Goal: Task Accomplishment & Management: Manage account settings

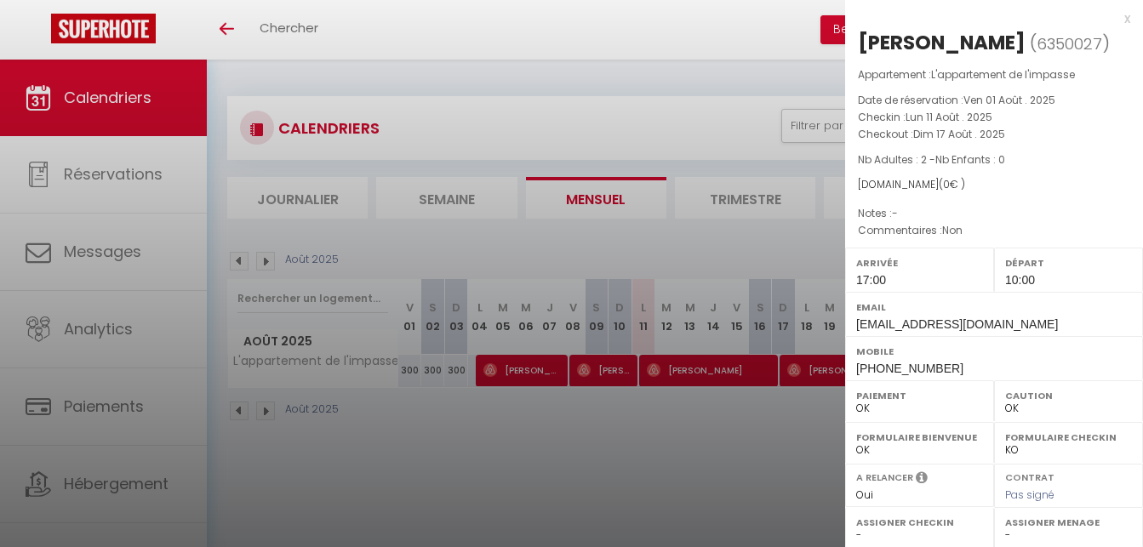
select select "0"
click at [664, 150] on div at bounding box center [571, 273] width 1143 height 547
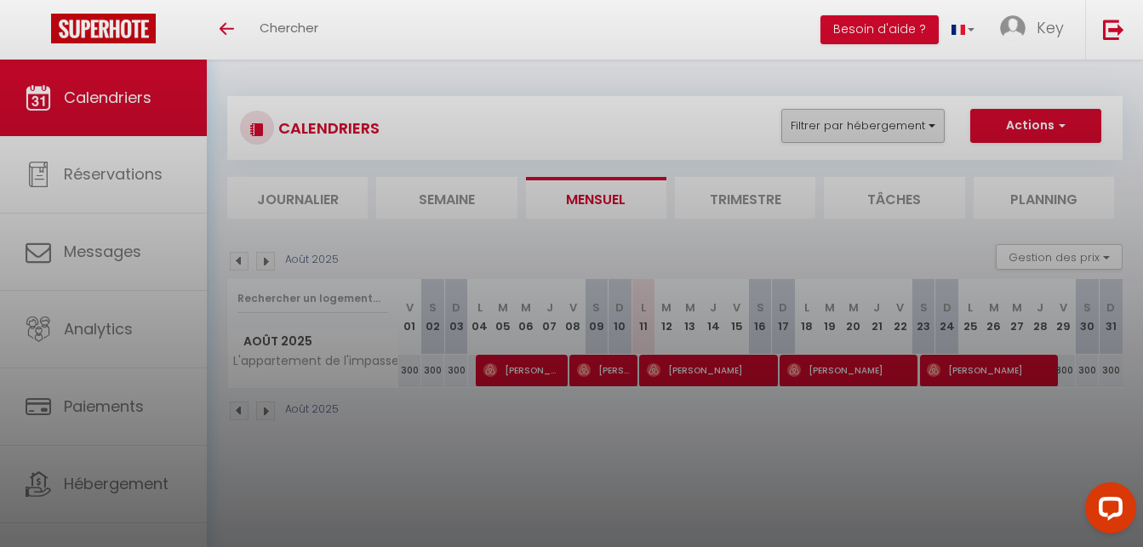
checkbox input "false"
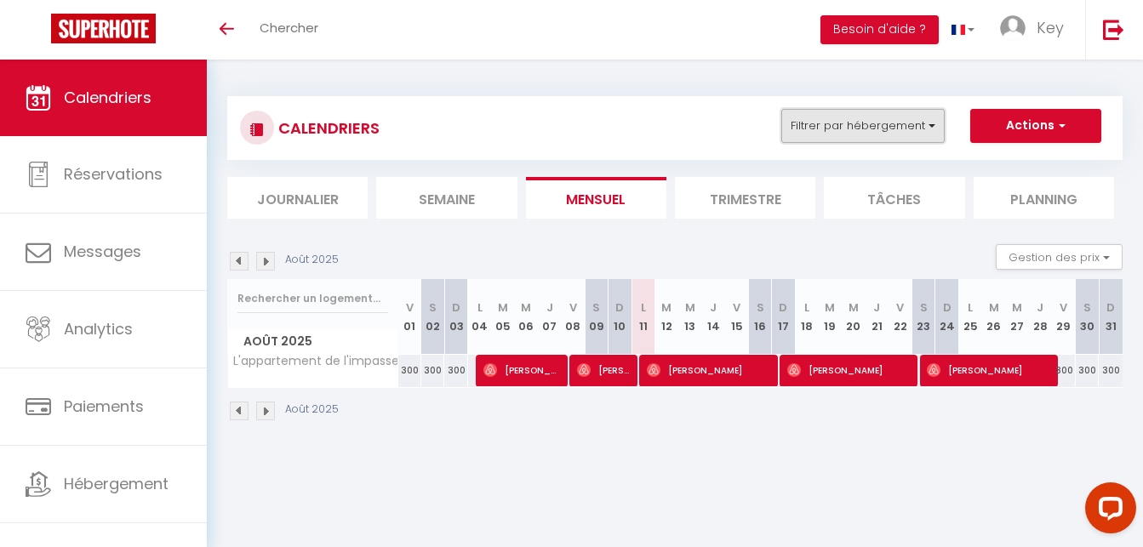
click at [838, 125] on button "Filtrer par hébergement" at bounding box center [862, 126] width 163 height 34
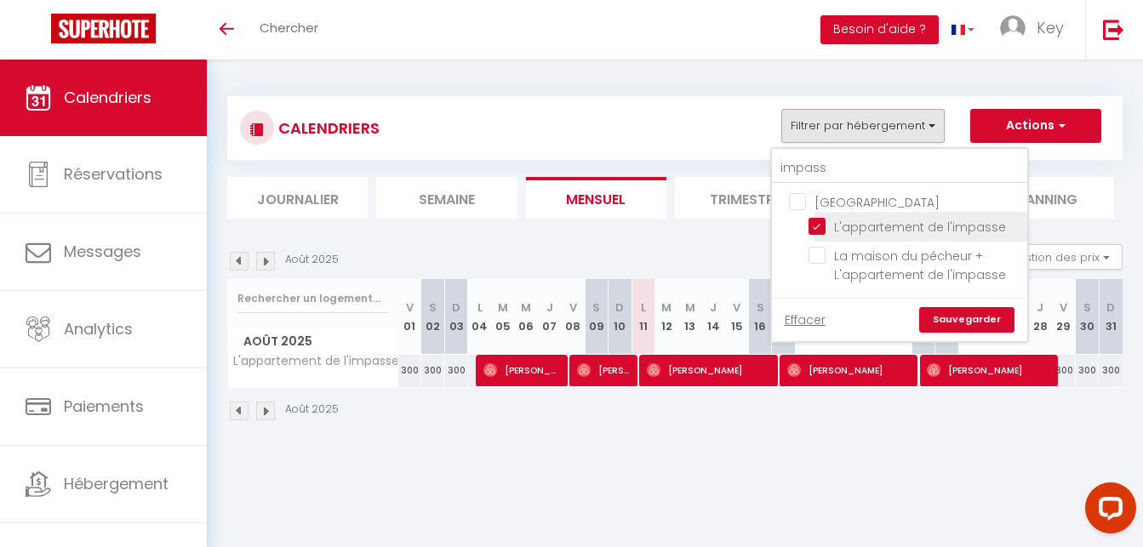
click at [815, 223] on input "L'appartement de l'impasse" at bounding box center [914, 225] width 213 height 17
checkbox input "false"
click at [843, 169] on input "impass" at bounding box center [899, 168] width 255 height 31
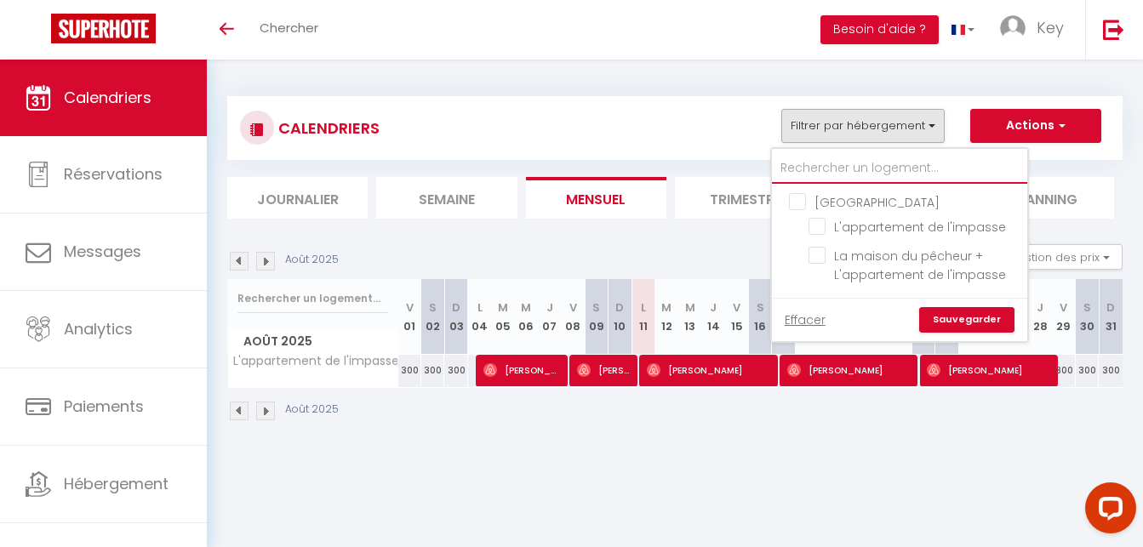
checkbox input "false"
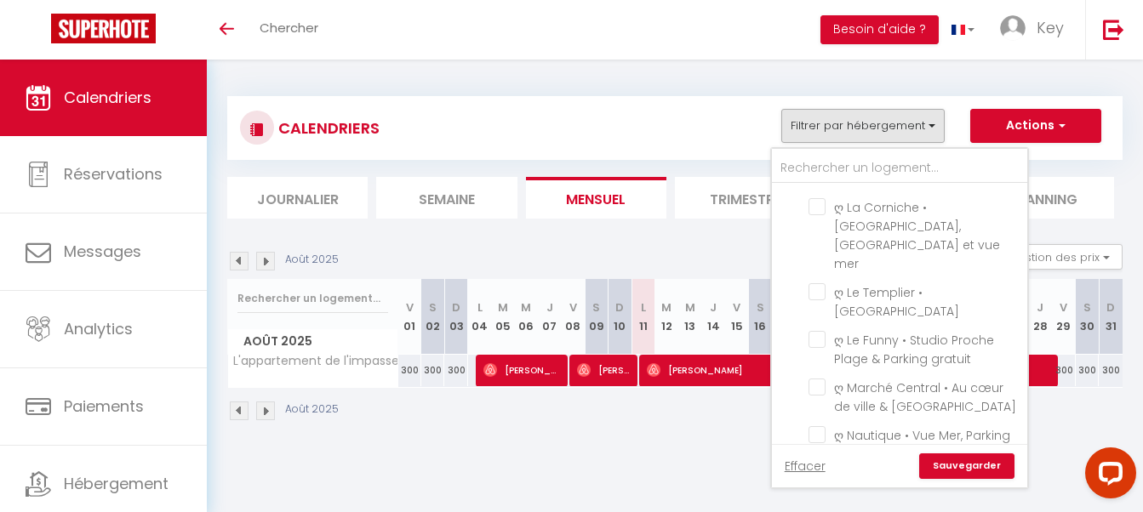
scroll to position [4469, 0]
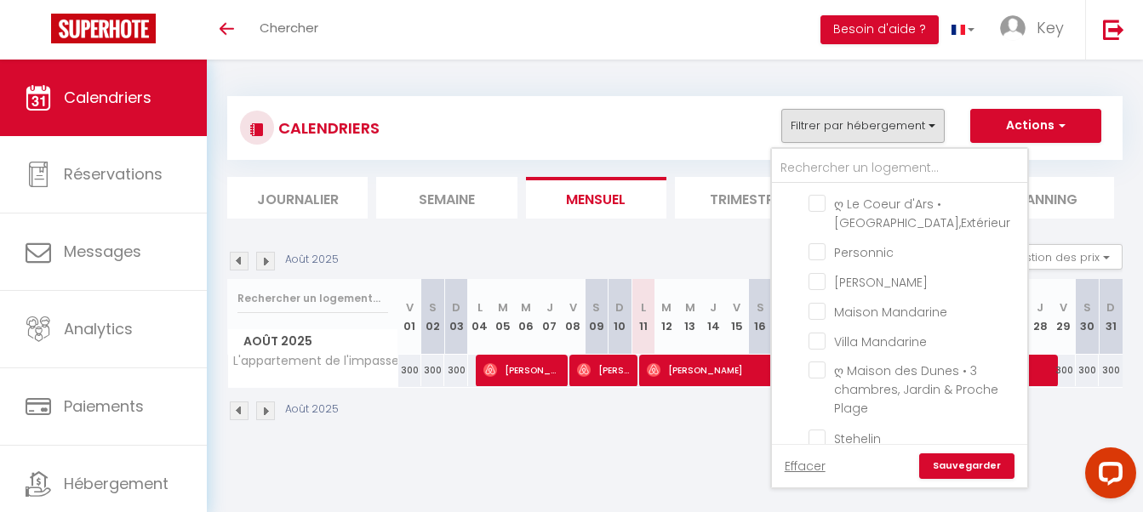
click at [801, 302] on div "CALENDRIERS Filtrer par hébergement Douai ღ Fabrik • Parking sécurisé & Wifi fi…" at bounding box center [674, 259] width 895 height 358
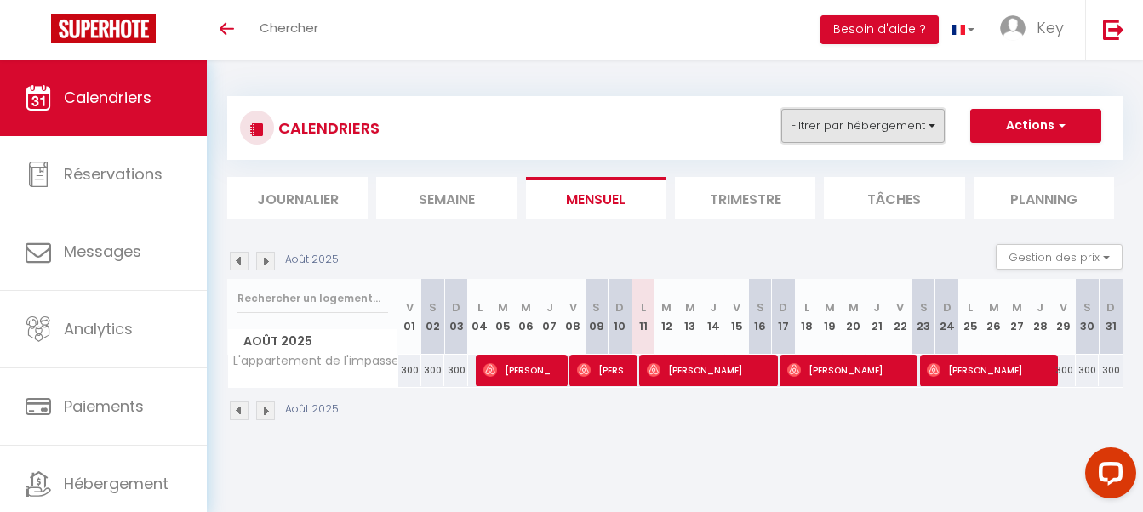
click at [857, 128] on button "Filtrer par hébergement" at bounding box center [862, 126] width 163 height 34
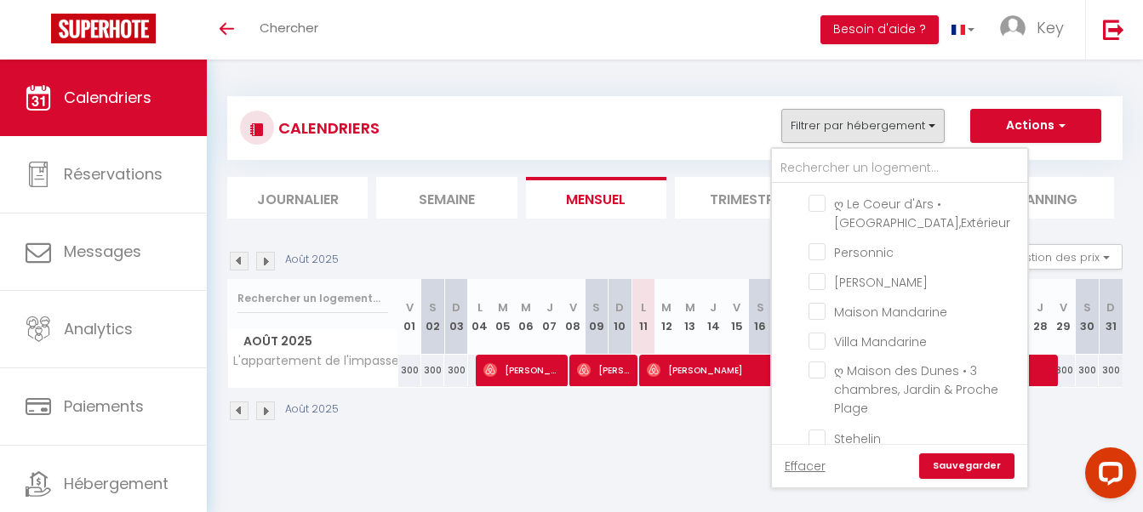
checkbox input "true"
checkbox input "false"
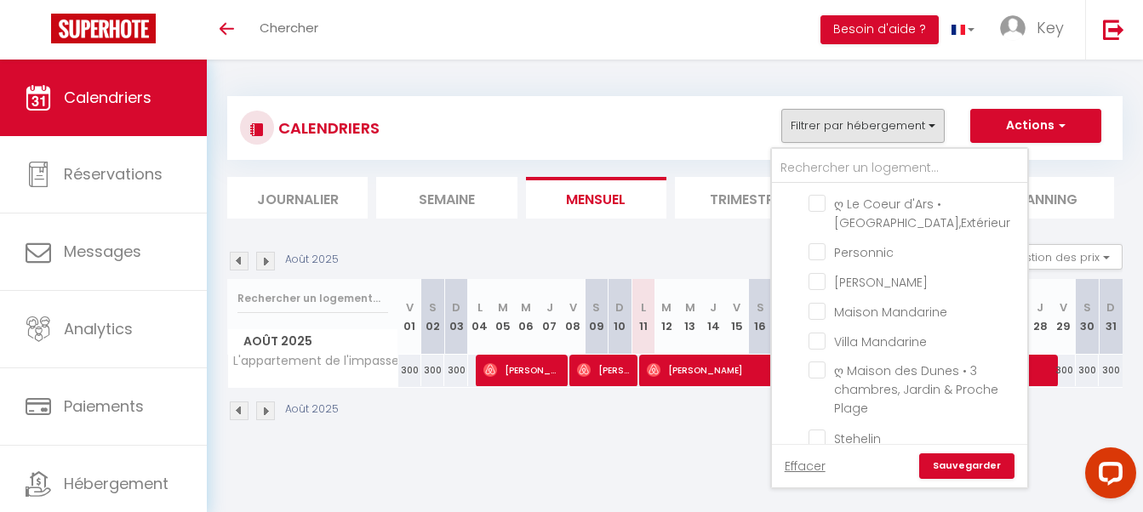
checkbox input "false"
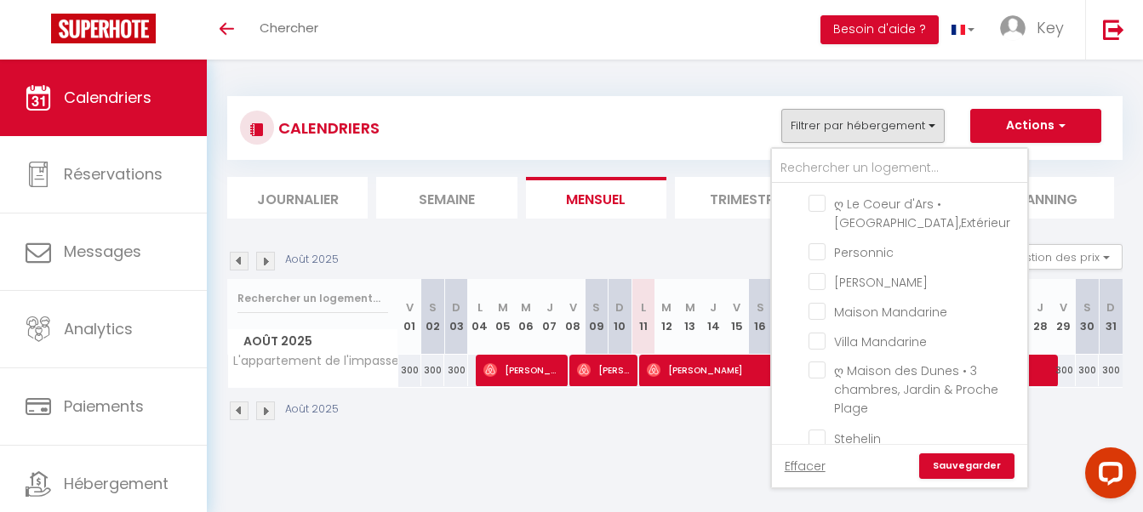
checkbox input "false"
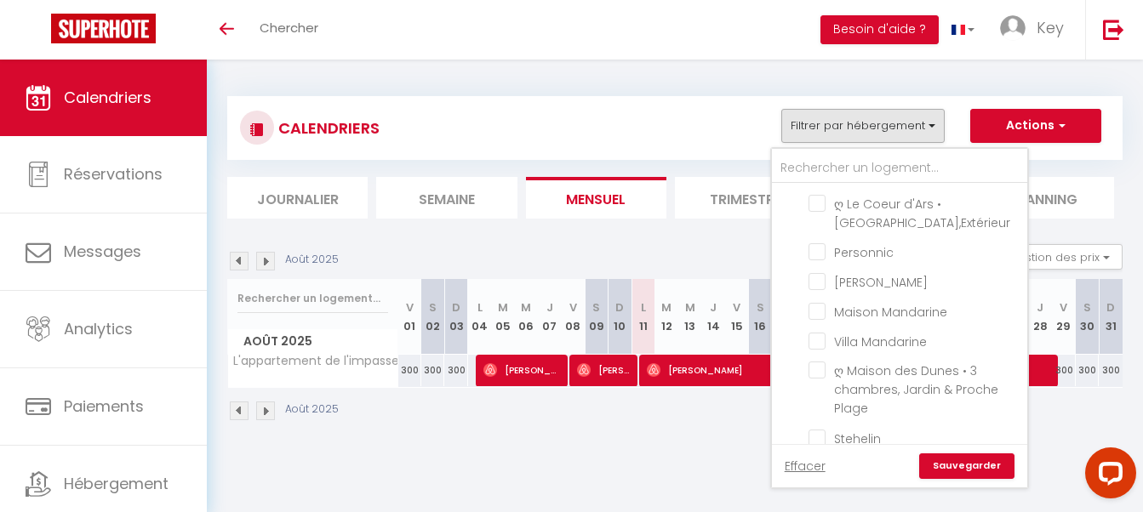
checkbox input "false"
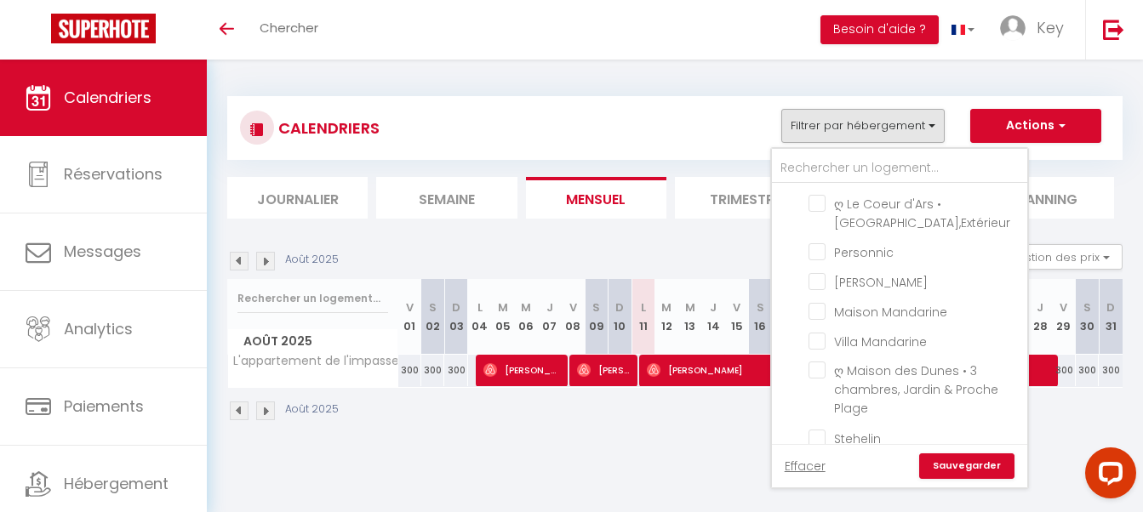
checkbox input "false"
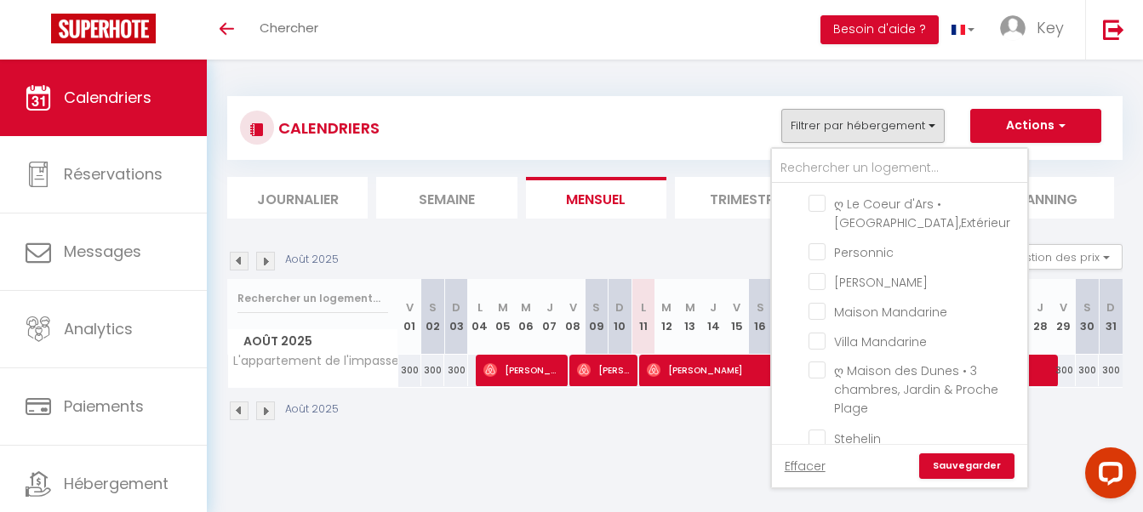
checkbox input "false"
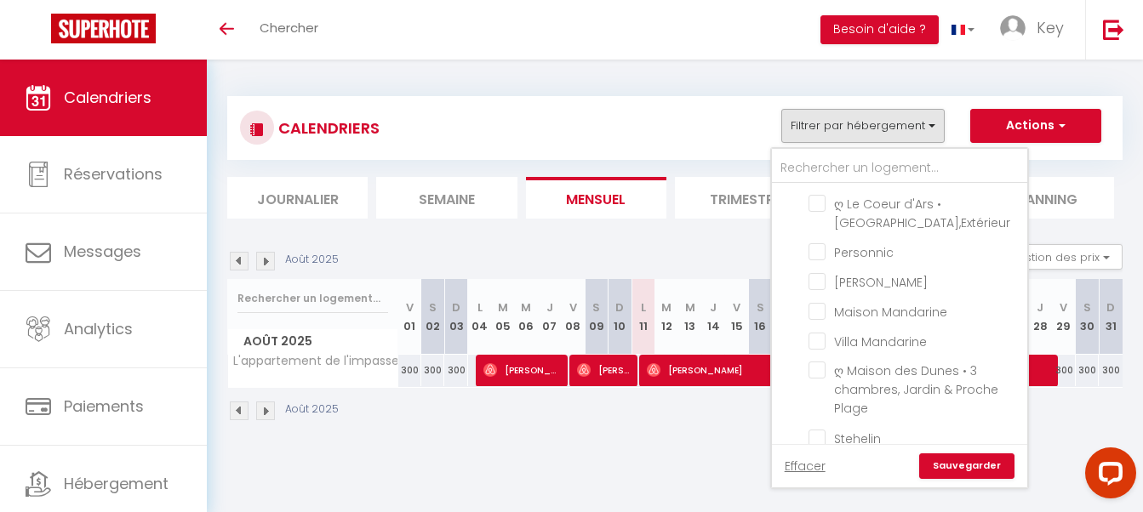
checkbox input "false"
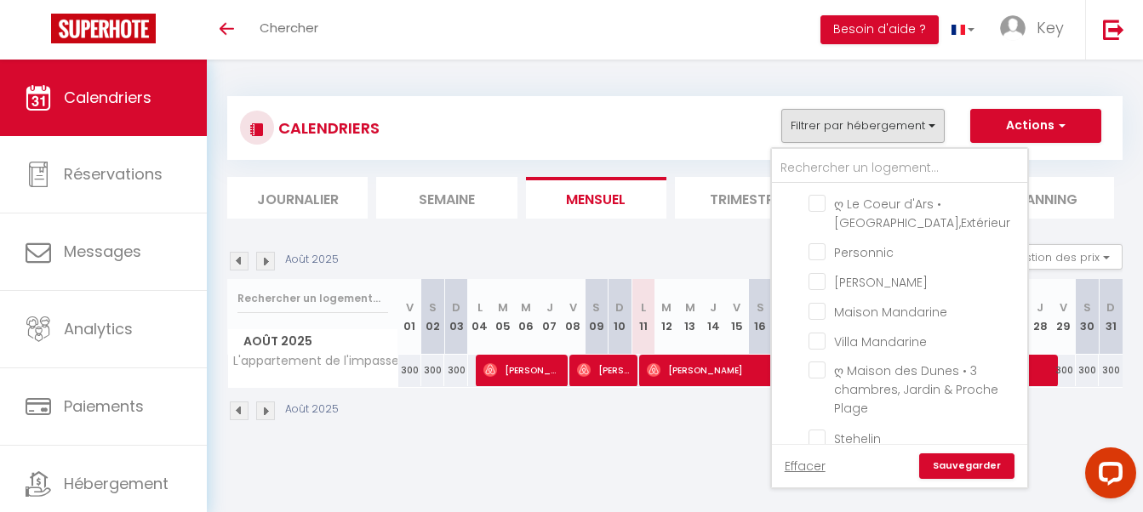
checkbox input "false"
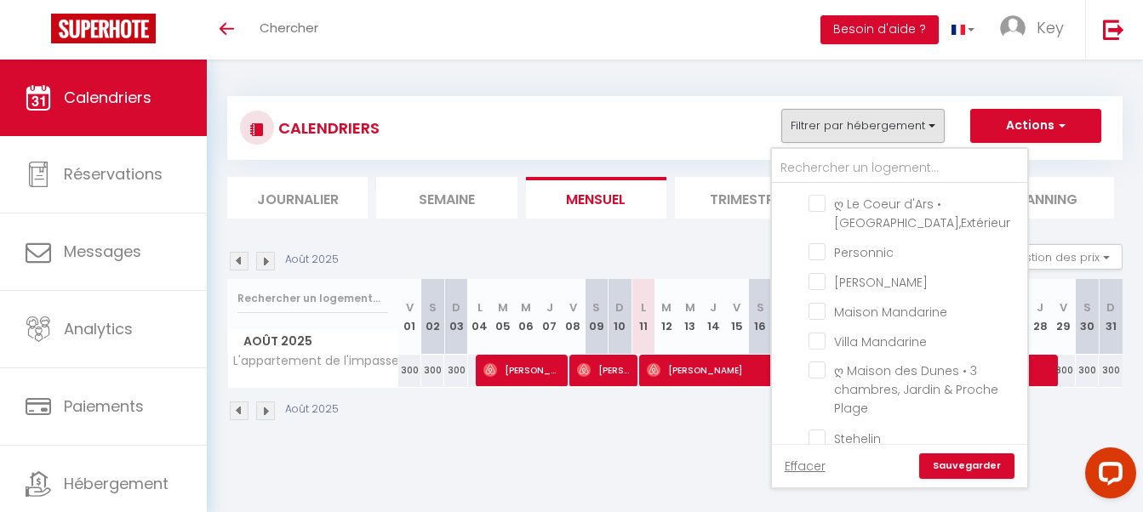
checkbox input "false"
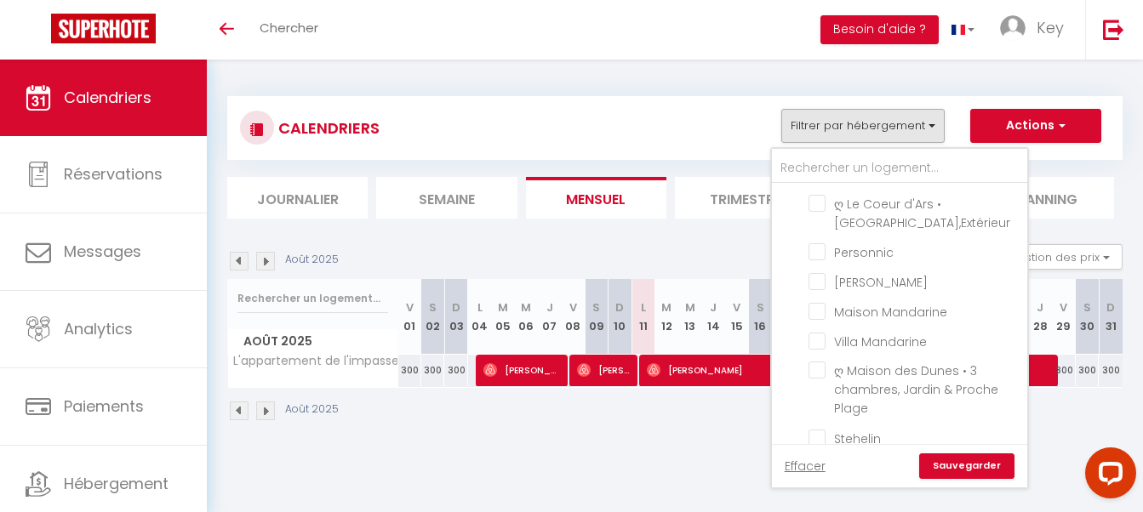
checkbox input "false"
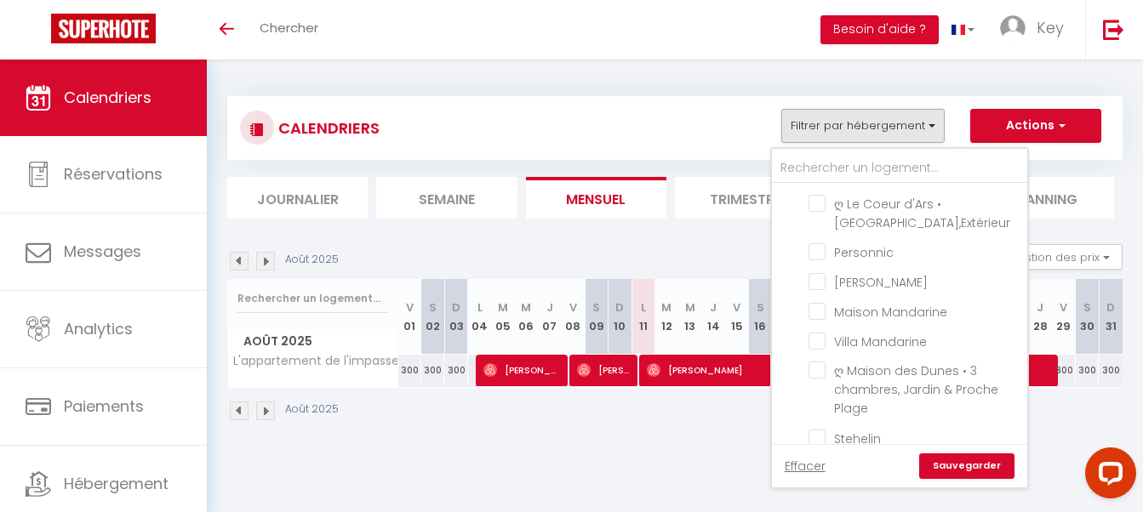
checkbox input "false"
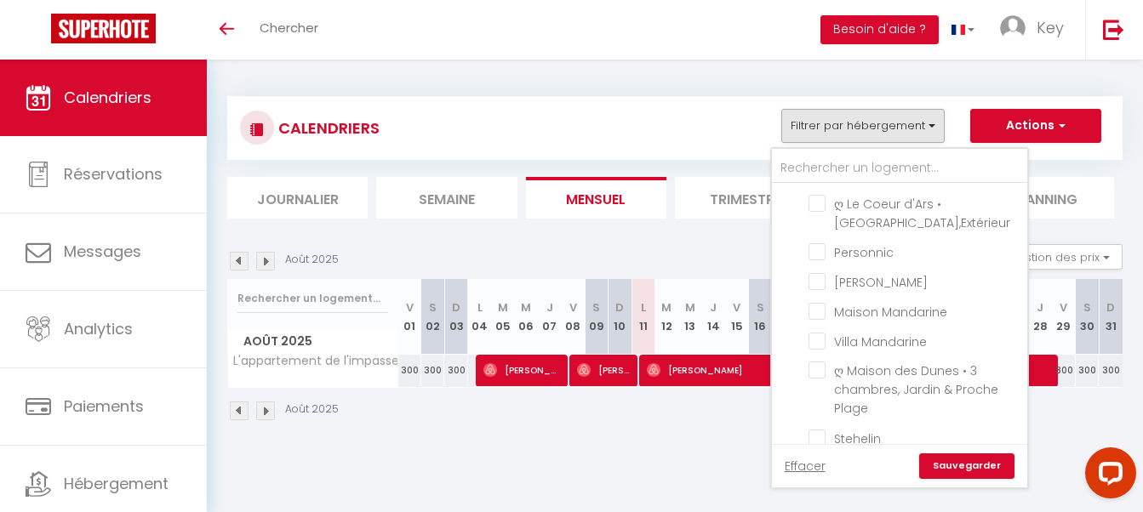
checkbox input "false"
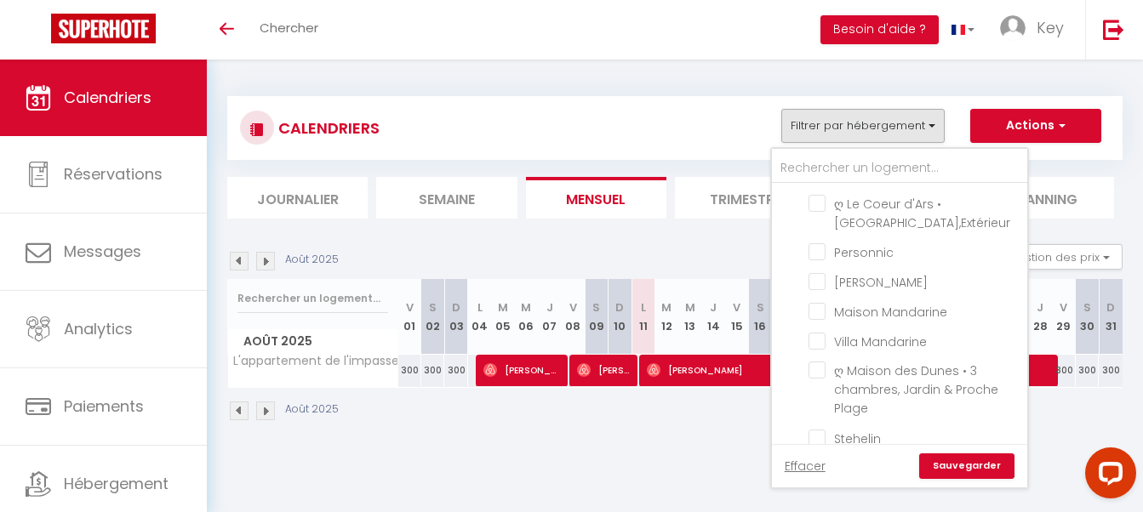
checkbox input "false"
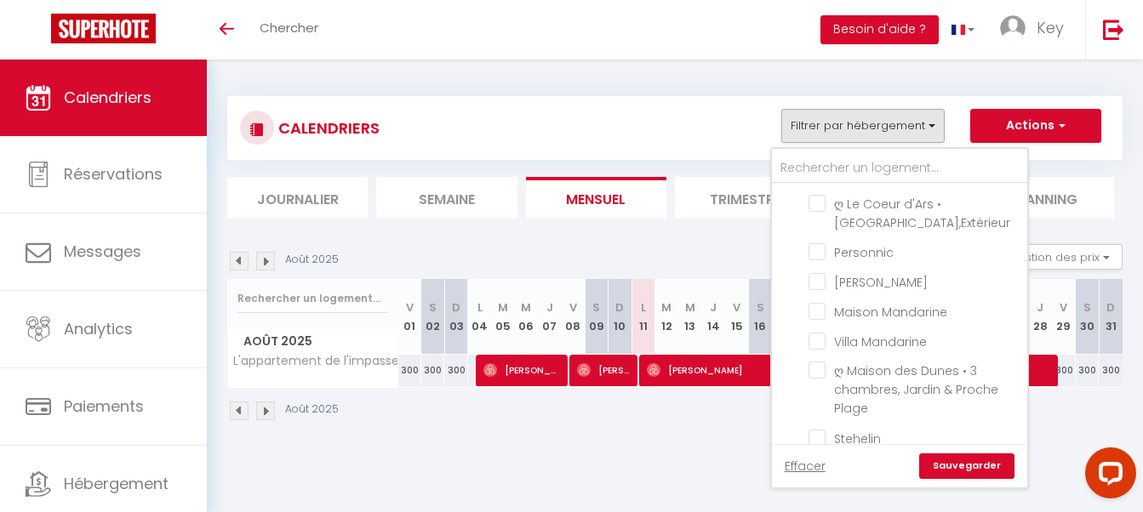
checkbox input "false"
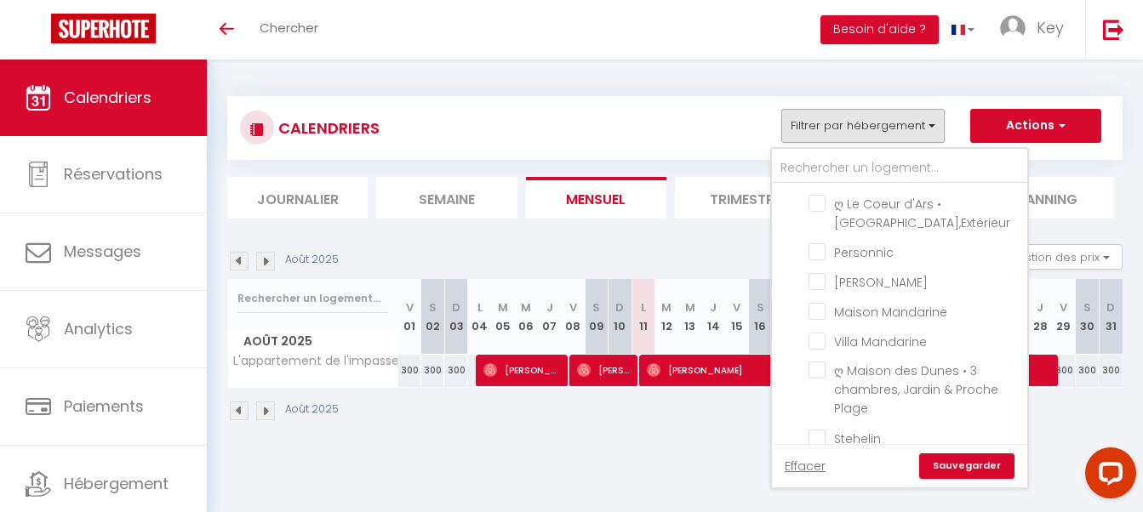
checkbox input "false"
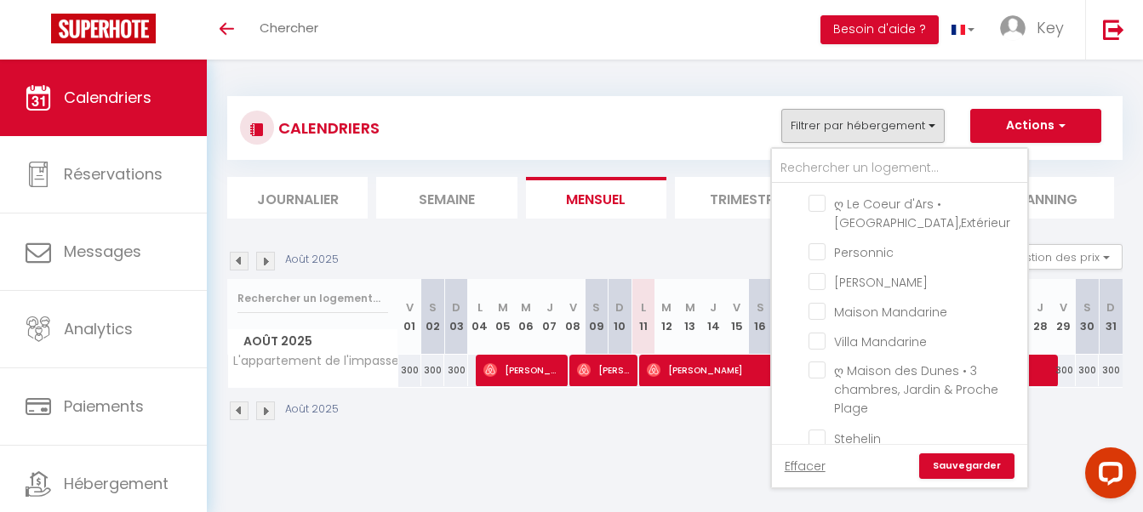
checkbox input "false"
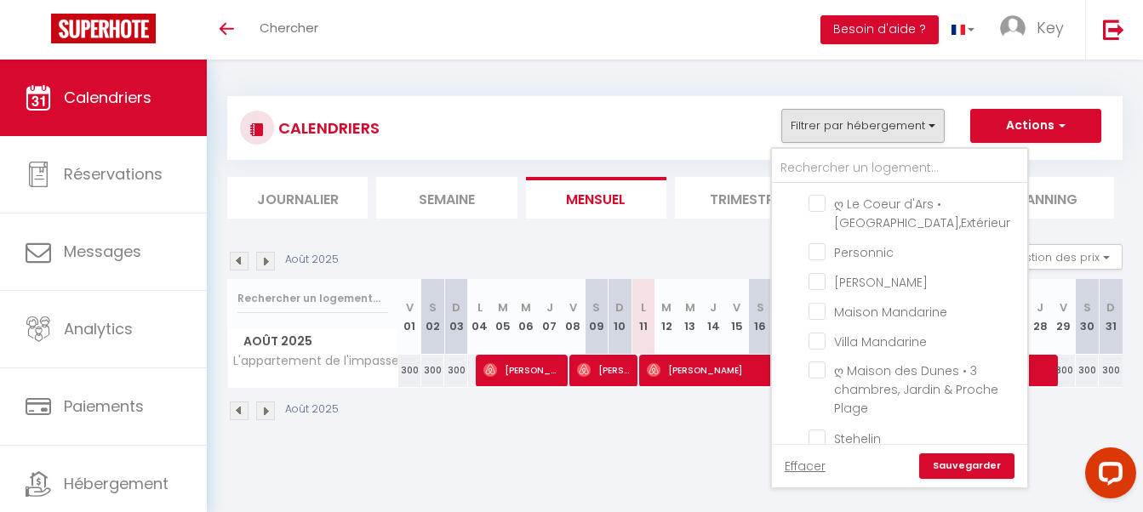
checkbox input "false"
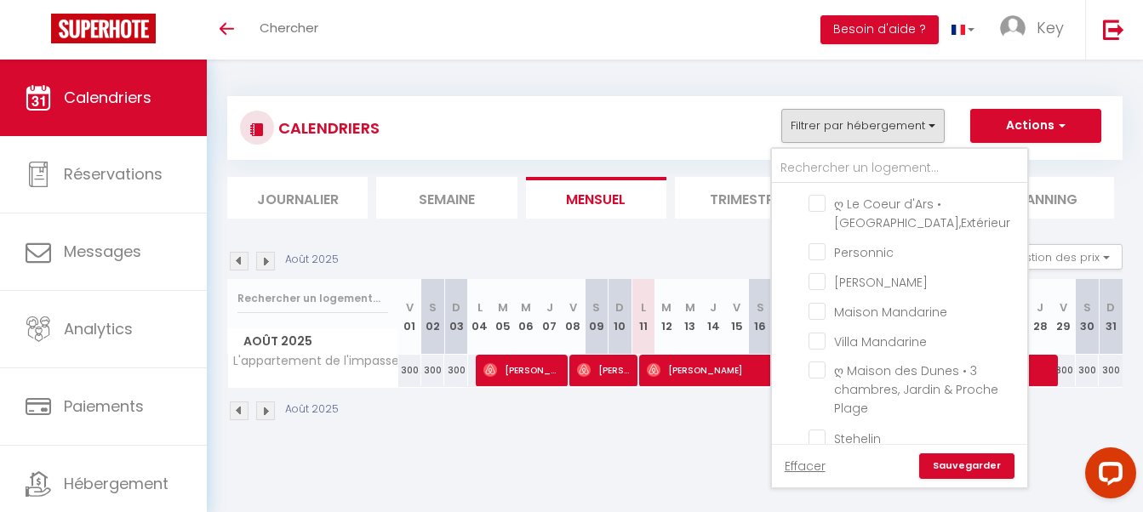
checkbox input "false"
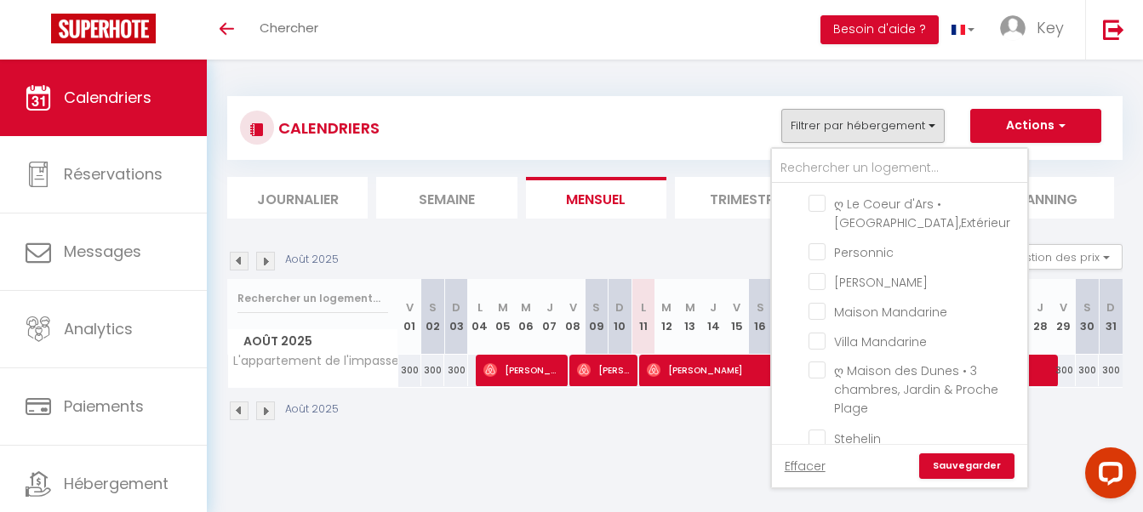
checkbox input "false"
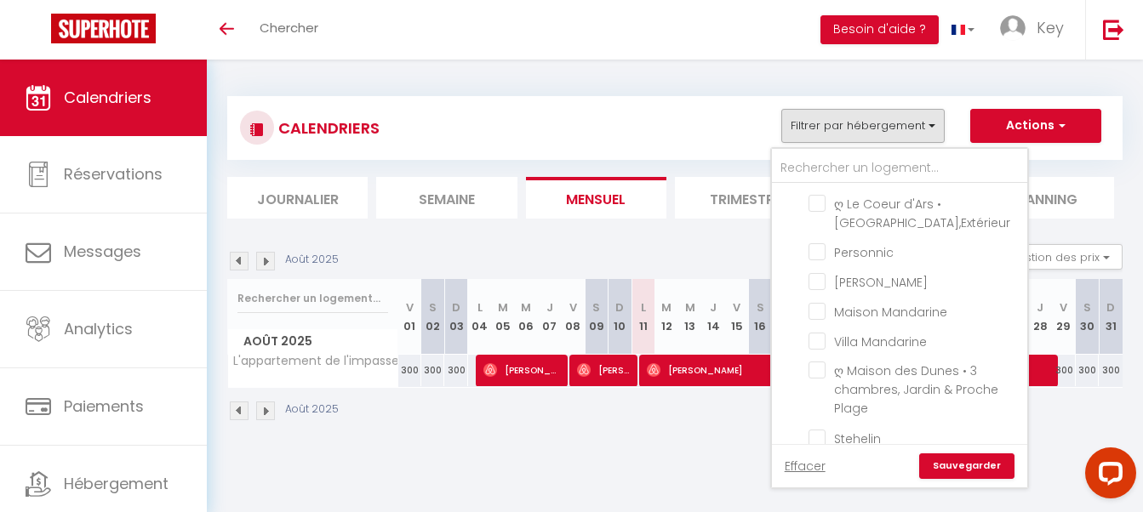
checkbox input "false"
checkbox input "true"
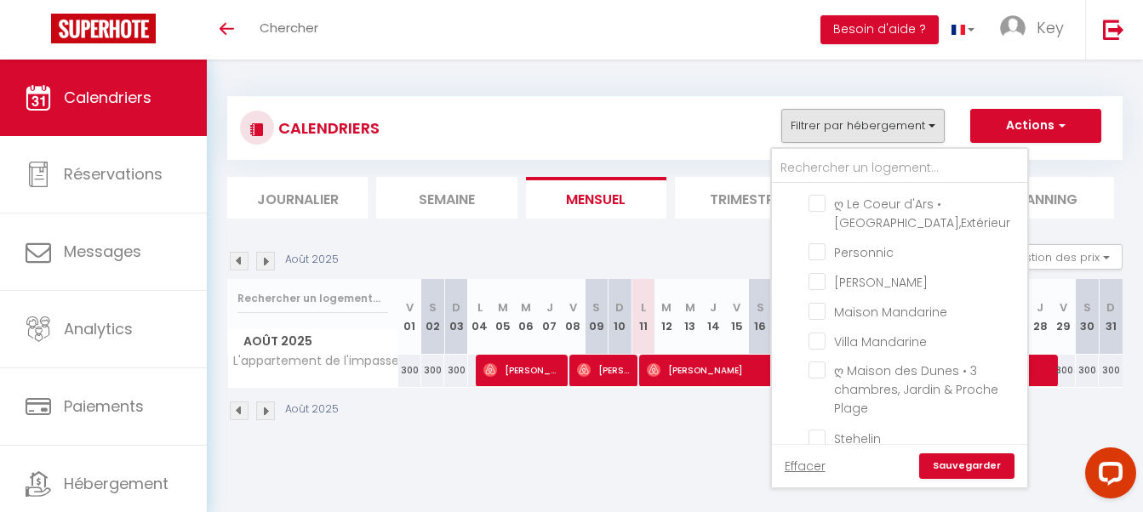
checkbox input "true"
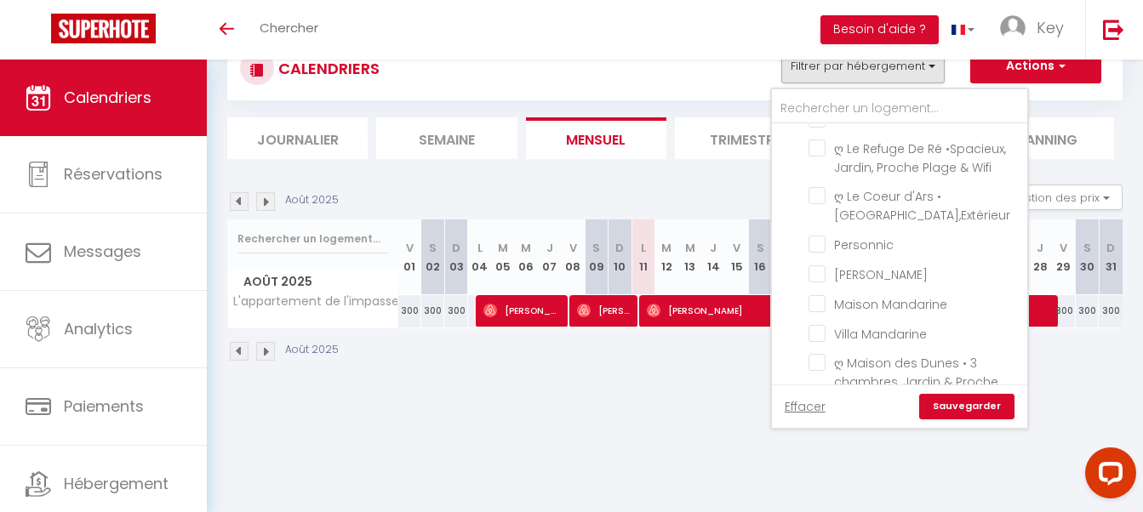
scroll to position [4621, 0]
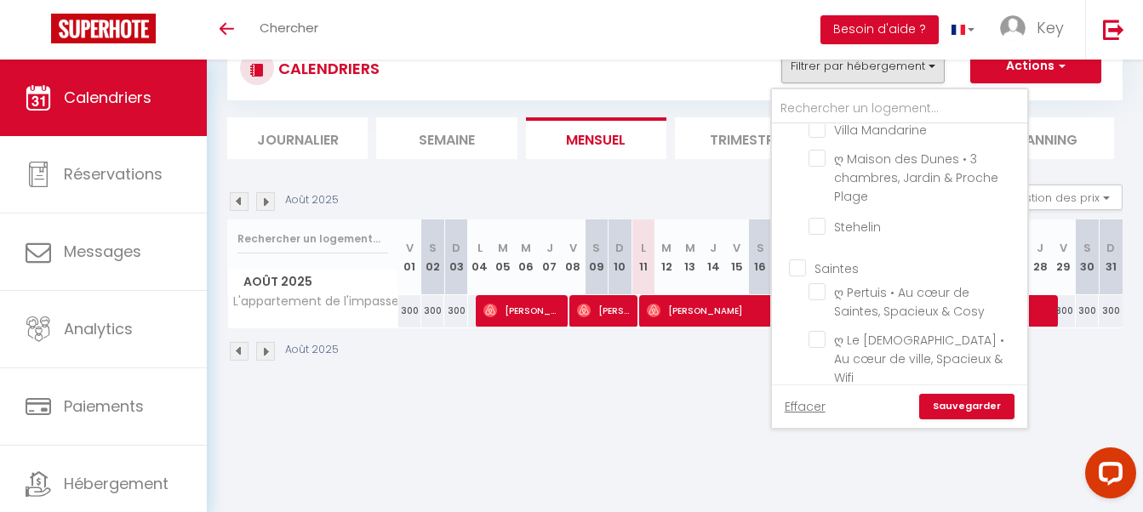
checkbox input "false"
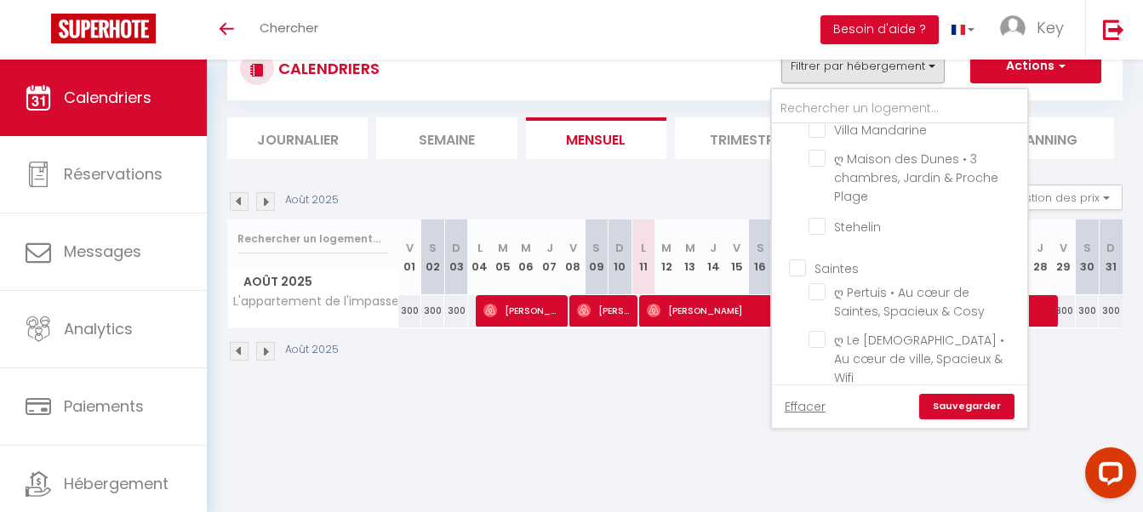
checkbox input "false"
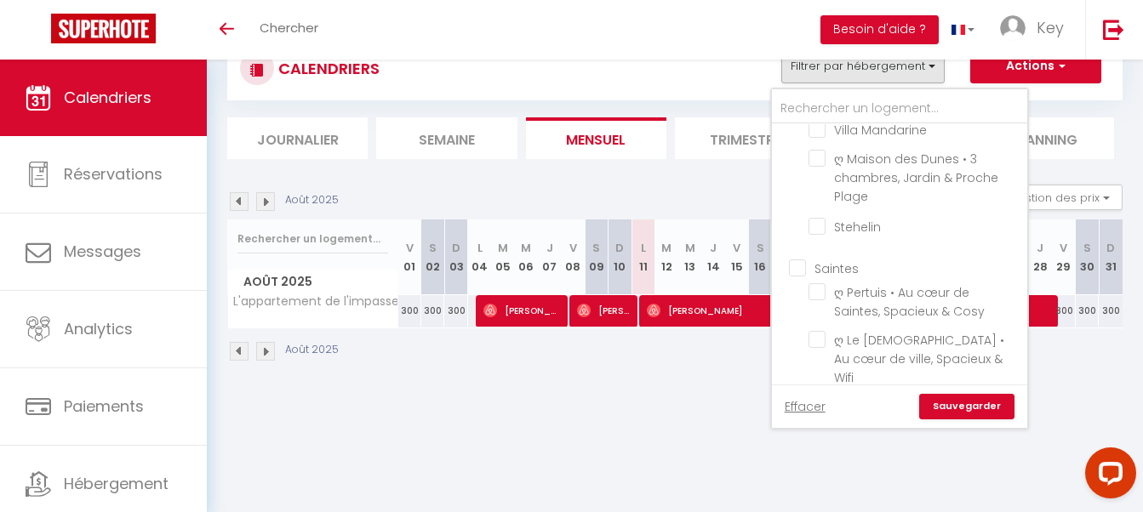
checkbox input "false"
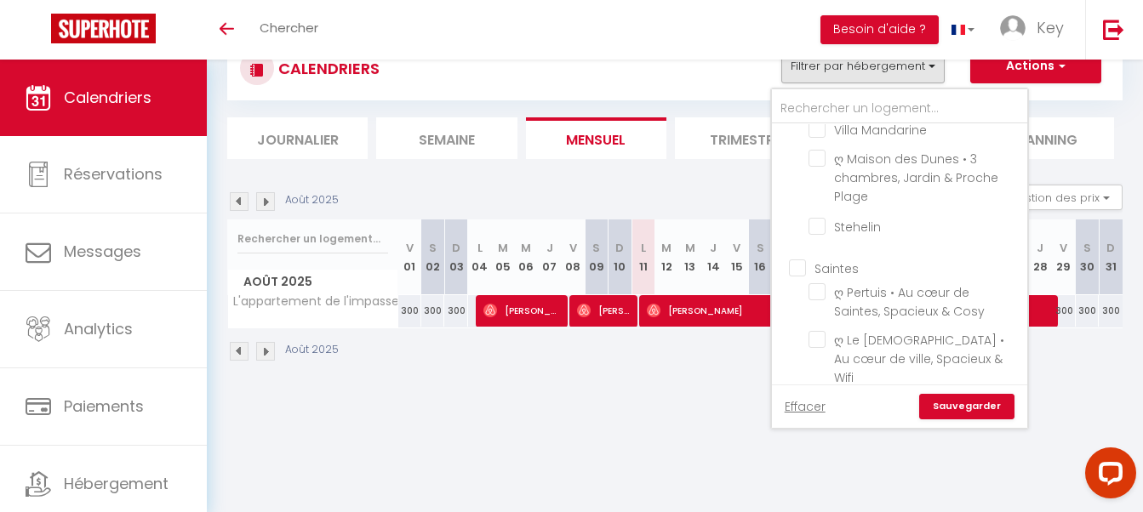
checkbox input "false"
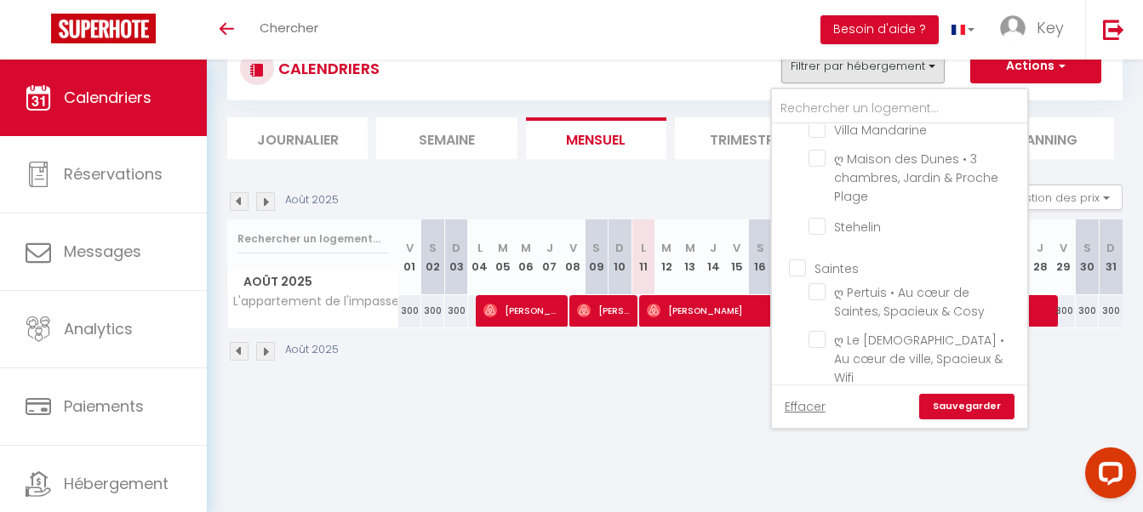
checkbox input "false"
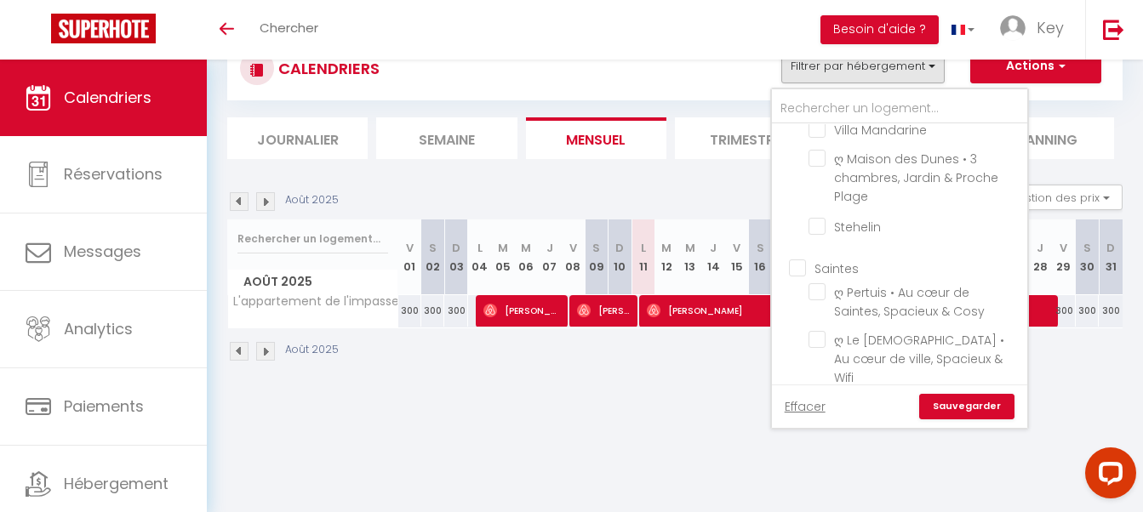
checkbox input "false"
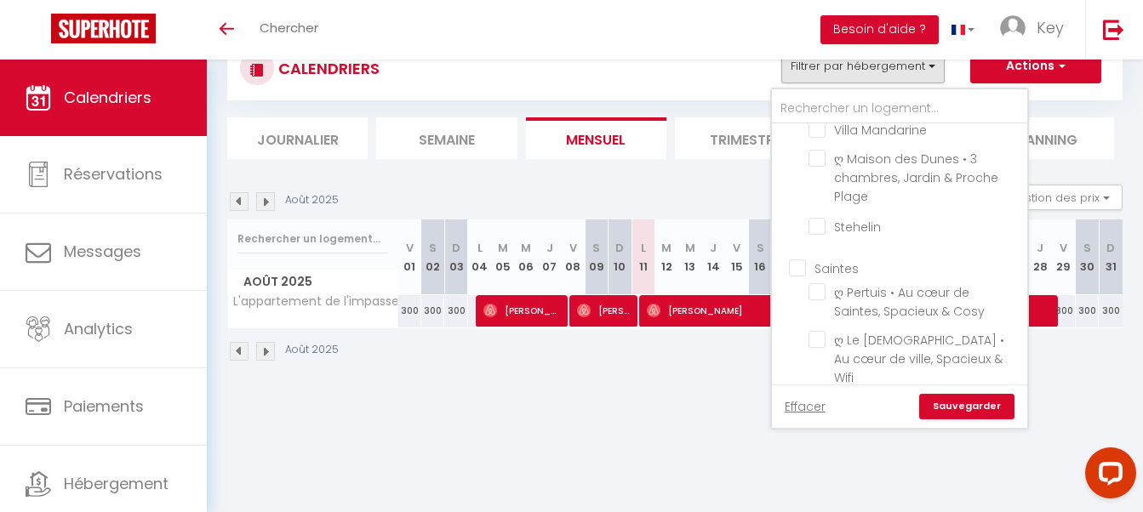
checkbox input "false"
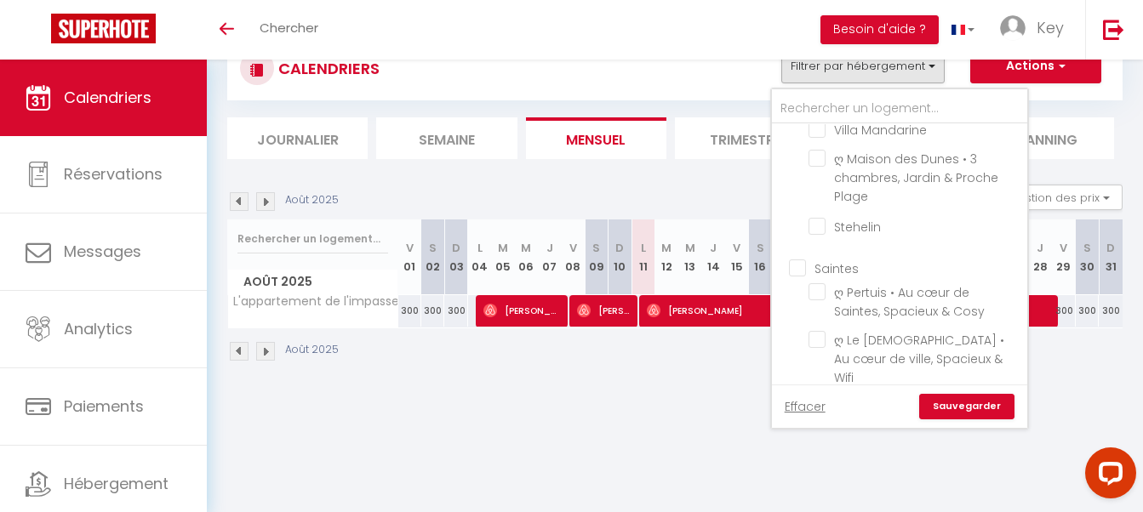
checkbox input "false"
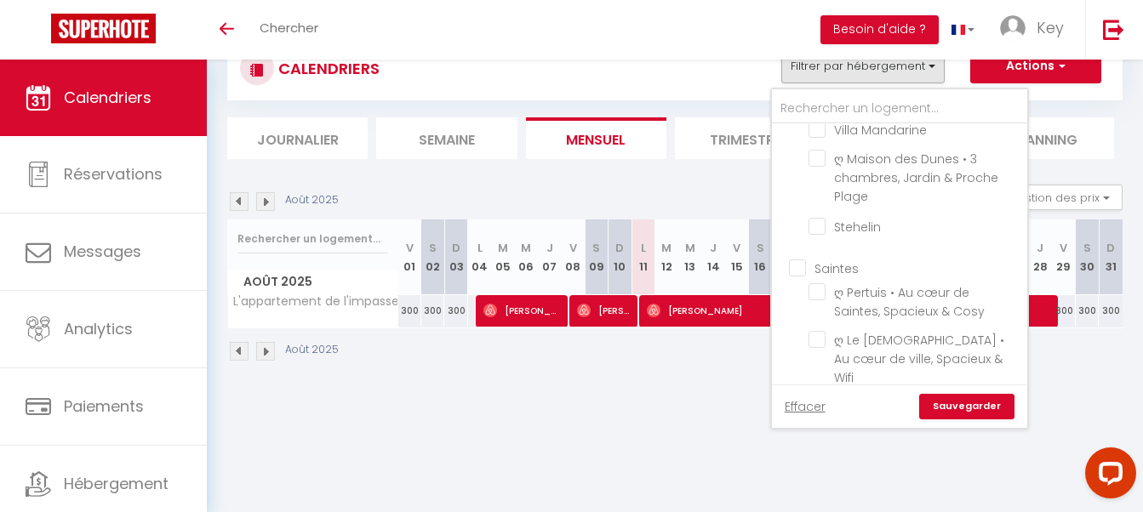
checkbox input "false"
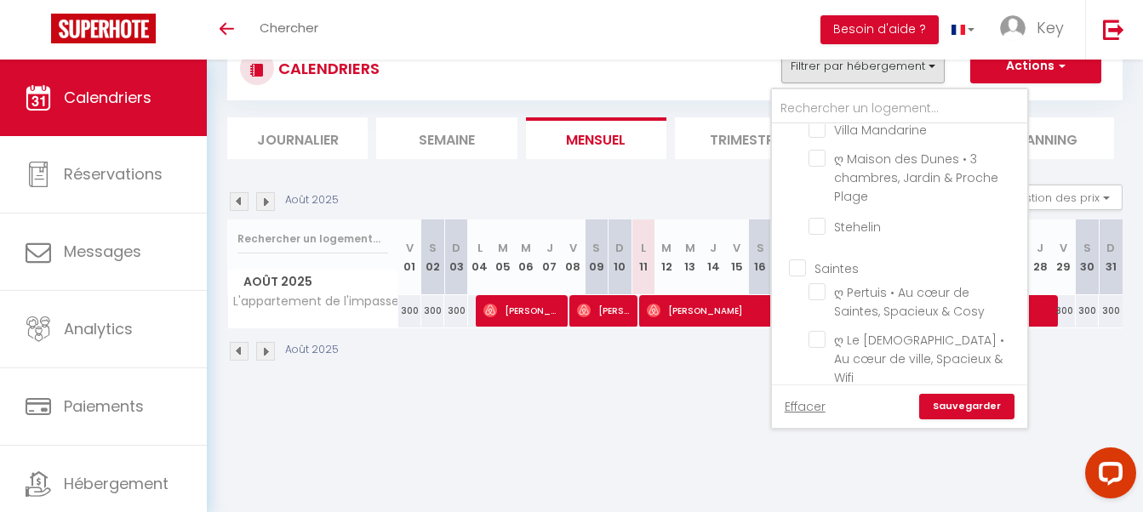
checkbox input "false"
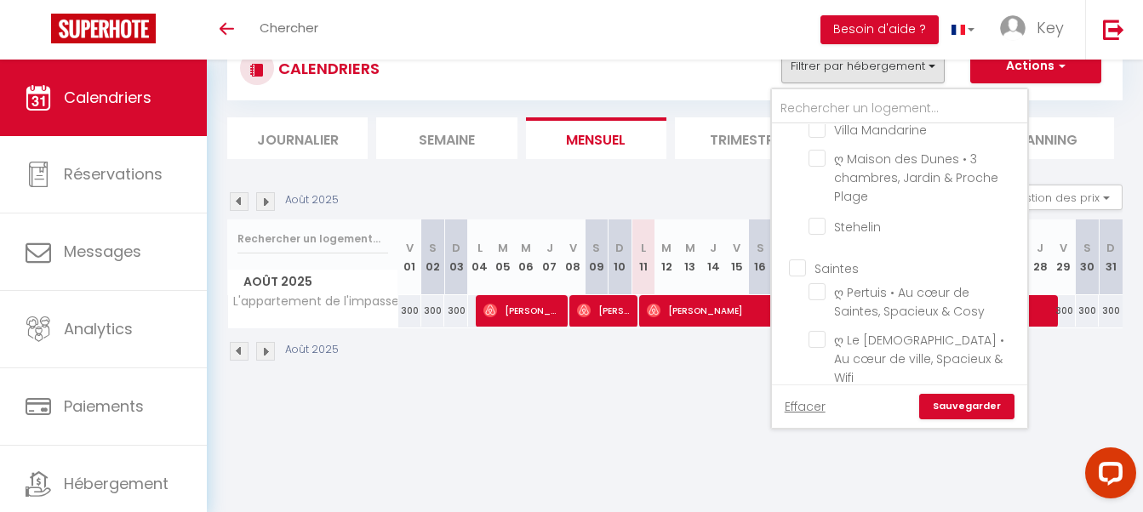
checkbox input "false"
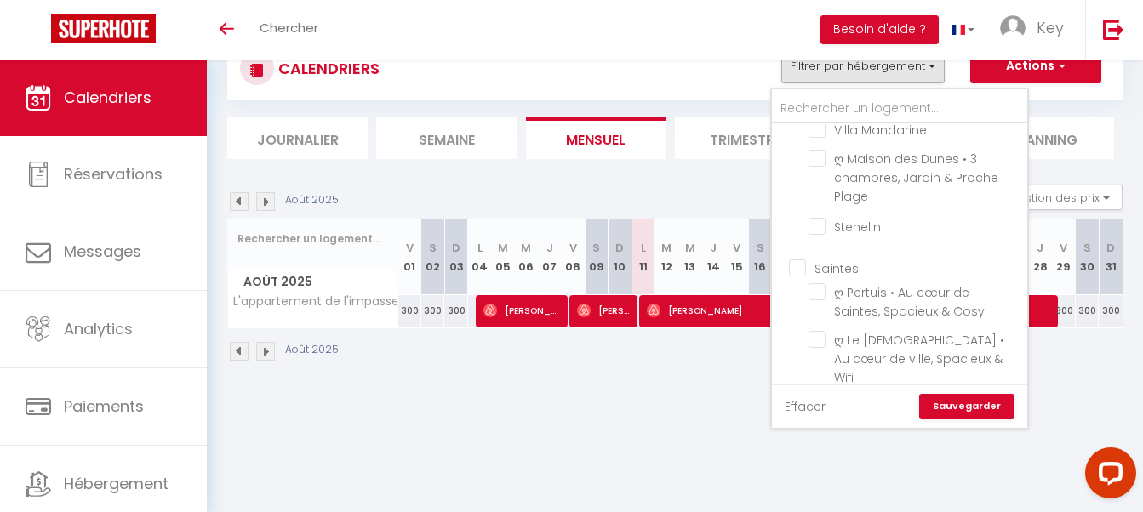
checkbox input "false"
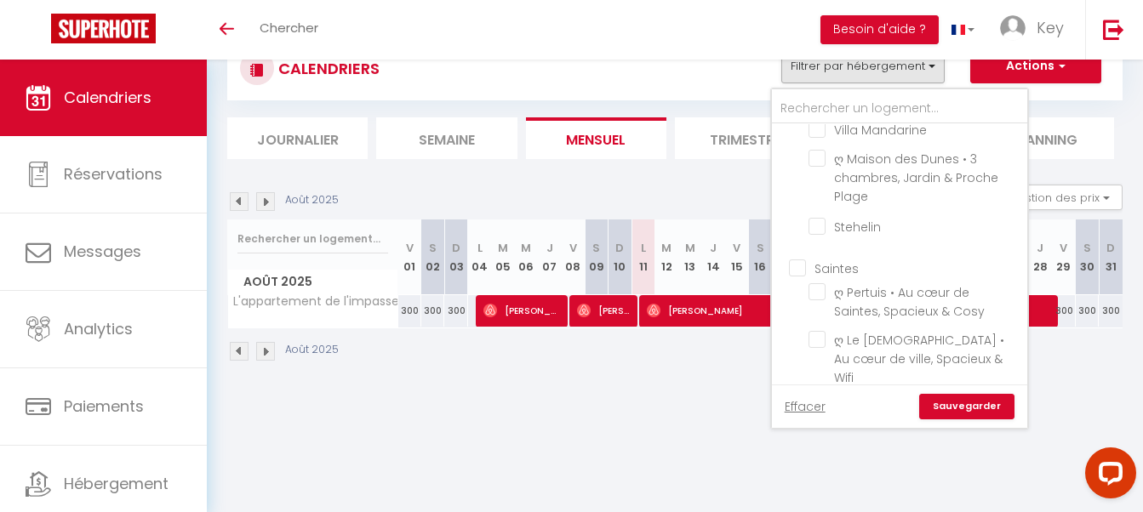
checkbox input "false"
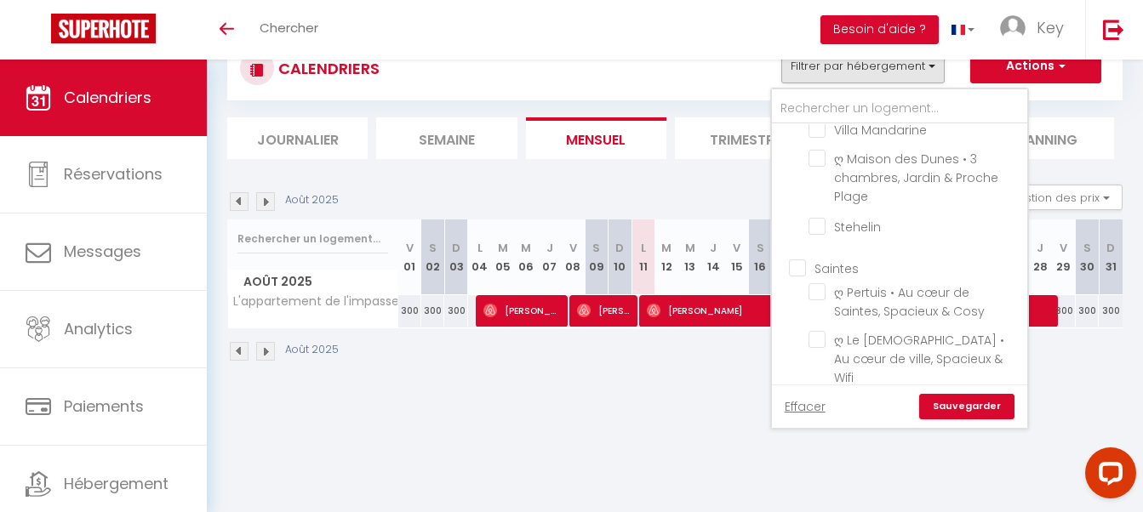
checkbox input "false"
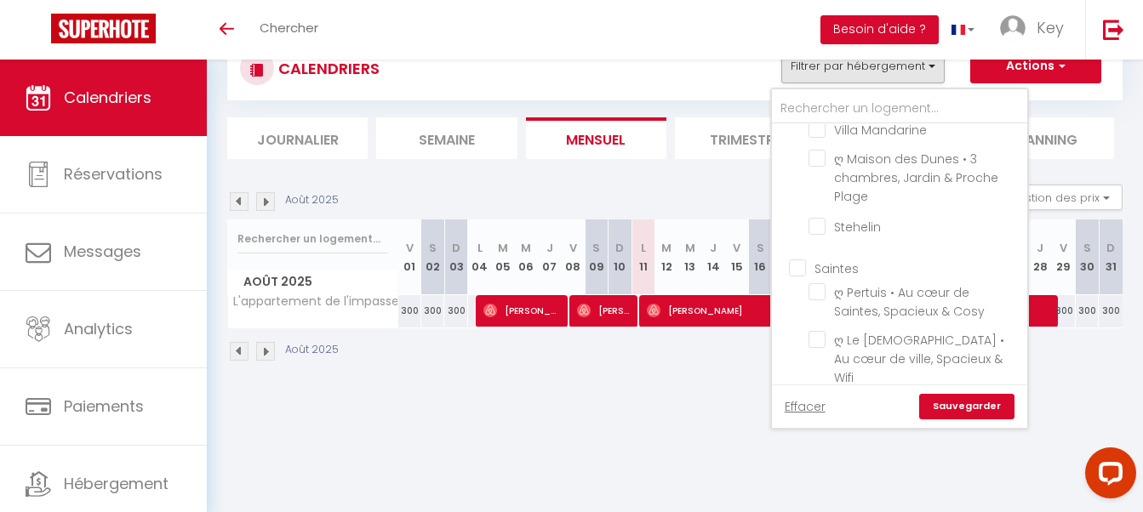
checkbox input "false"
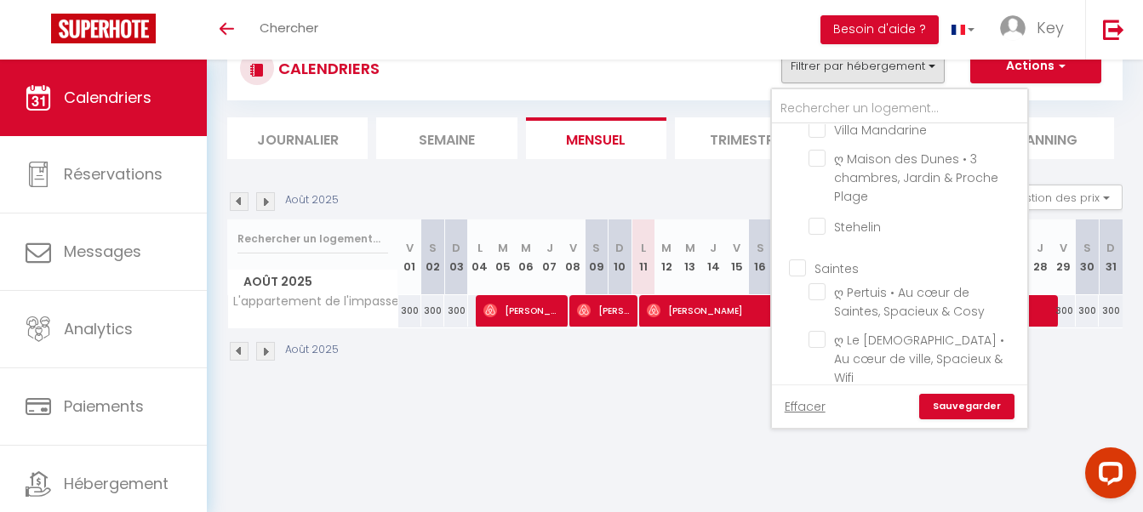
checkbox input "false"
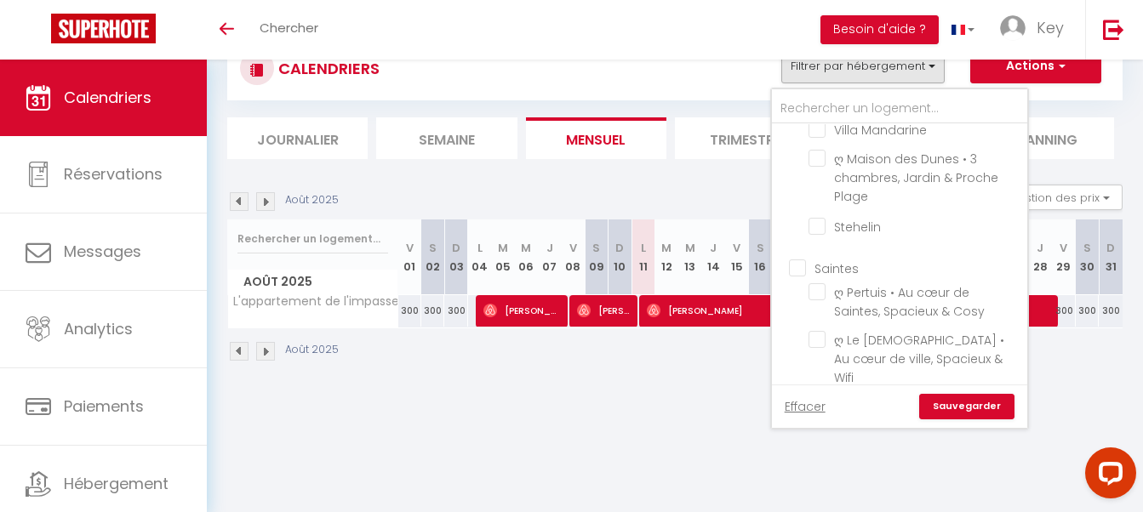
checkbox input "false"
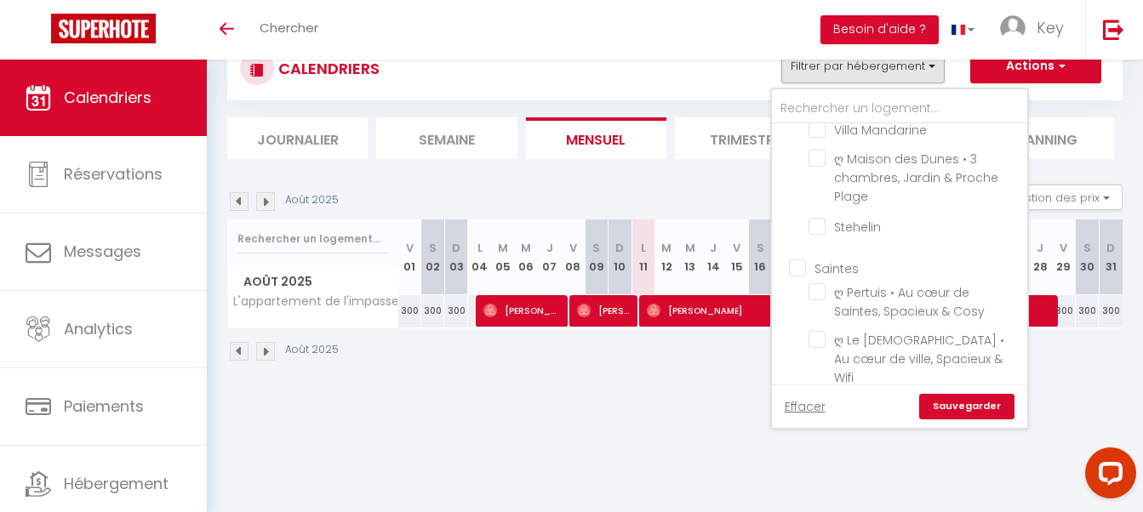
checkbox input "false"
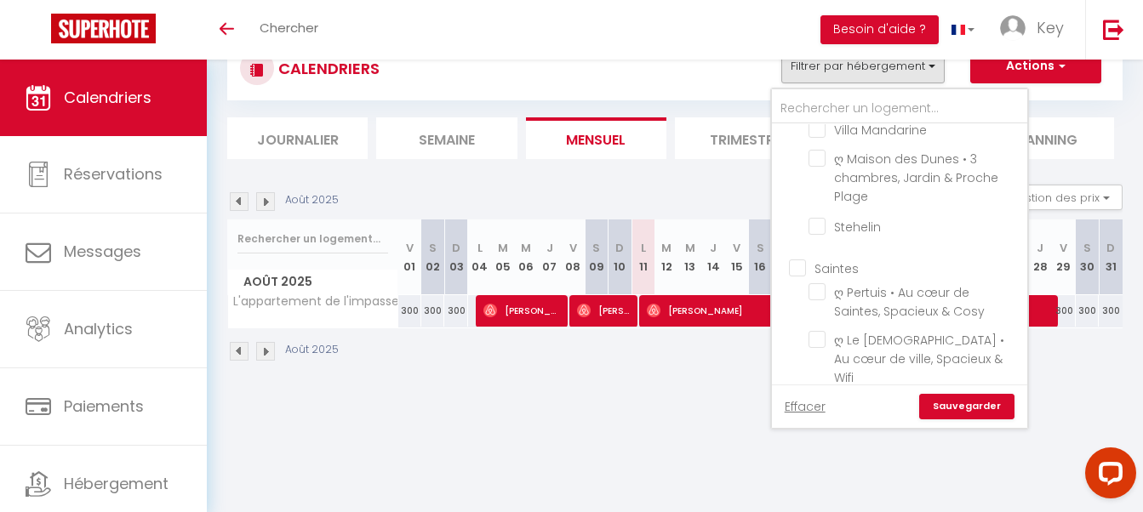
checkbox input "false"
click at [973, 414] on link "Sauvegarder" at bounding box center [966, 407] width 95 height 26
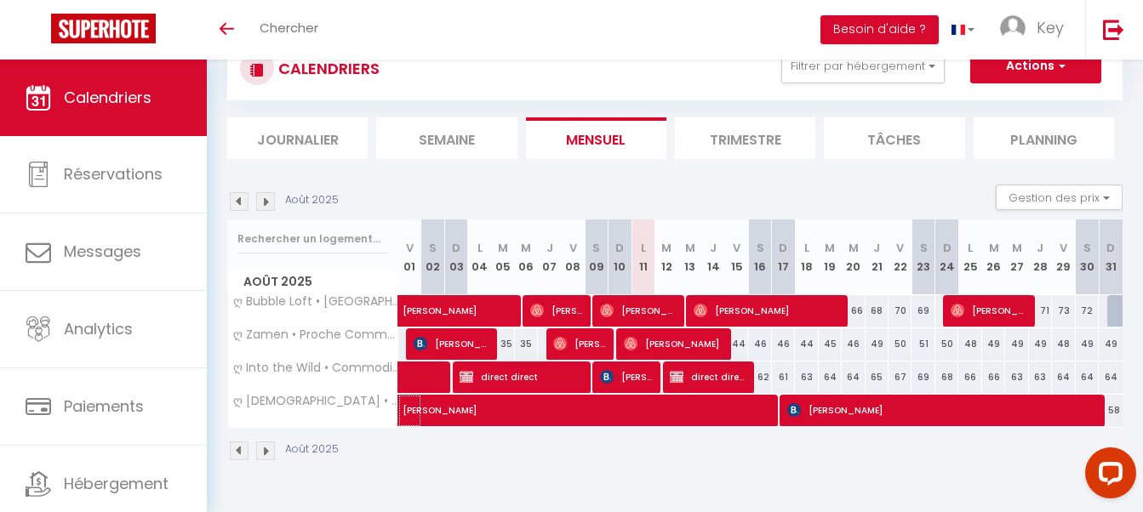
click at [717, 385] on span "[PERSON_NAME]" at bounding box center [715, 401] width 626 height 32
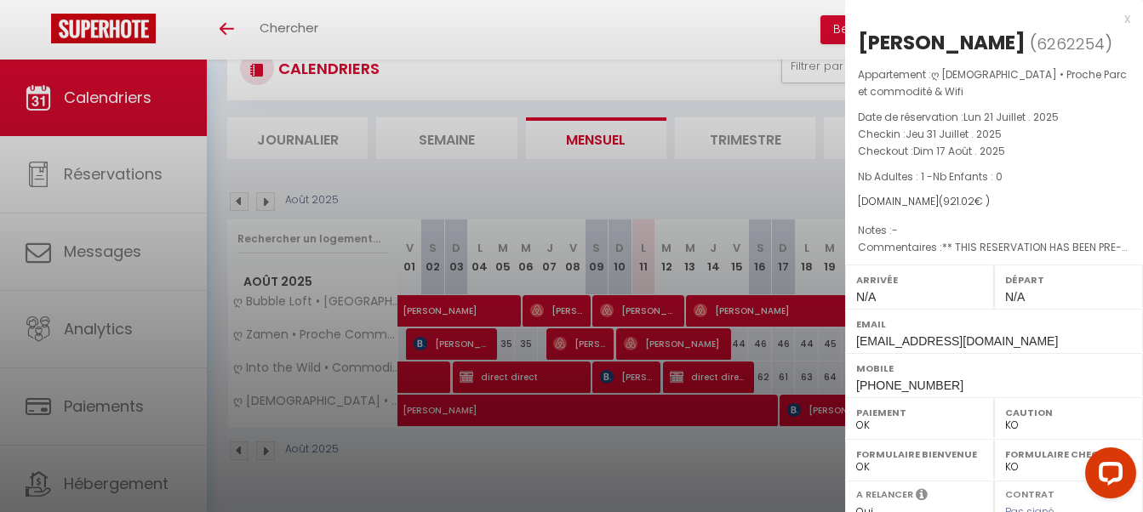
click at [694, 346] on div at bounding box center [571, 256] width 1143 height 512
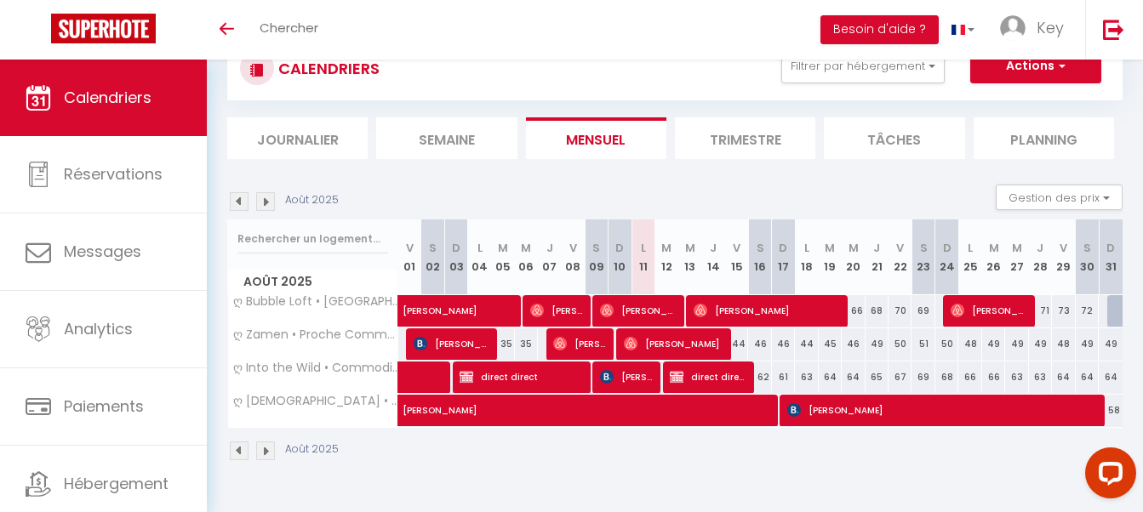
click at [650, 308] on span "[PERSON_NAME]" at bounding box center [638, 310] width 77 height 32
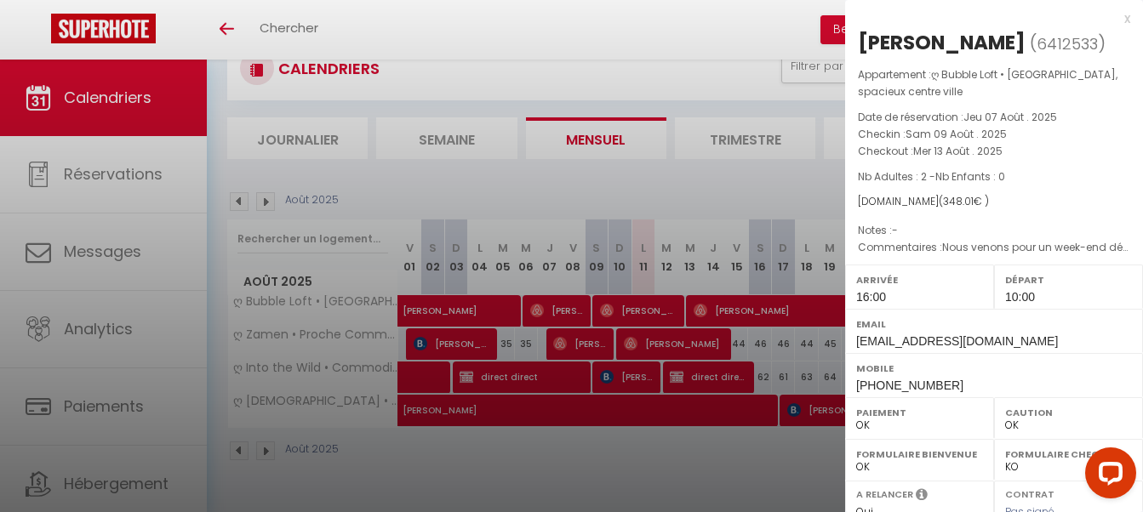
click at [650, 308] on div at bounding box center [571, 256] width 1143 height 512
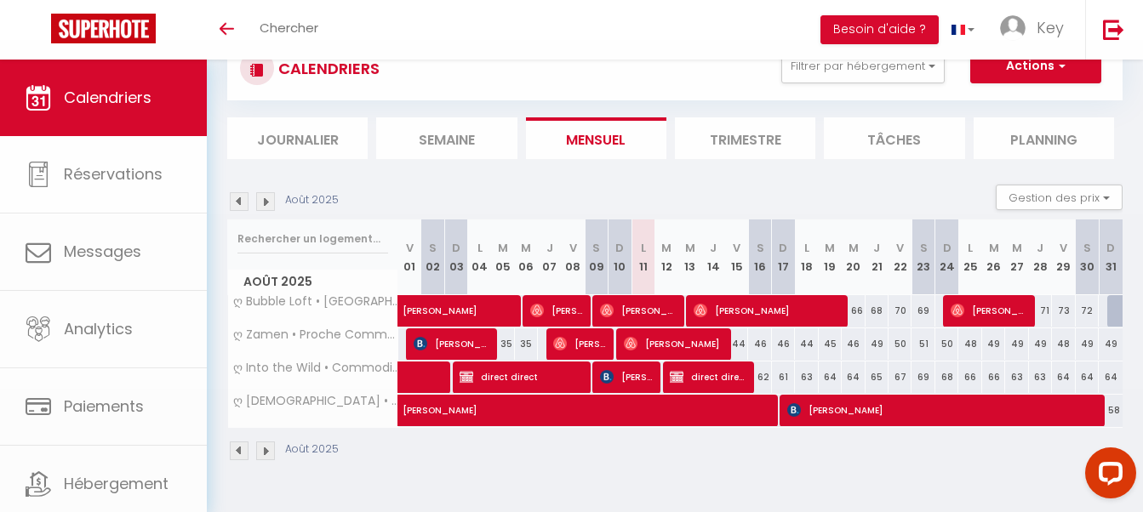
click at [794, 317] on span "[PERSON_NAME]" at bounding box center [766, 310] width 146 height 32
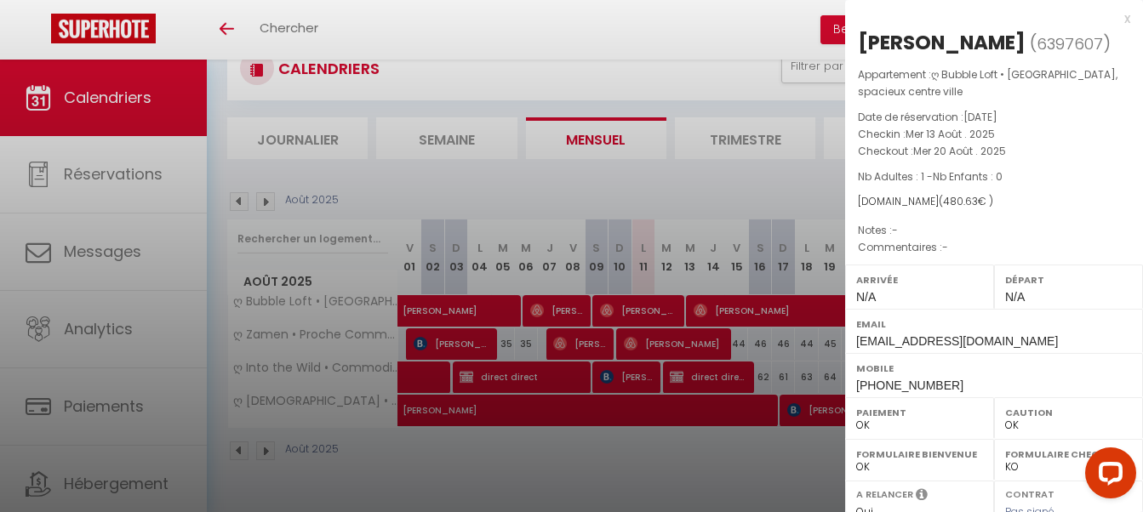
click at [794, 317] on div at bounding box center [571, 256] width 1143 height 512
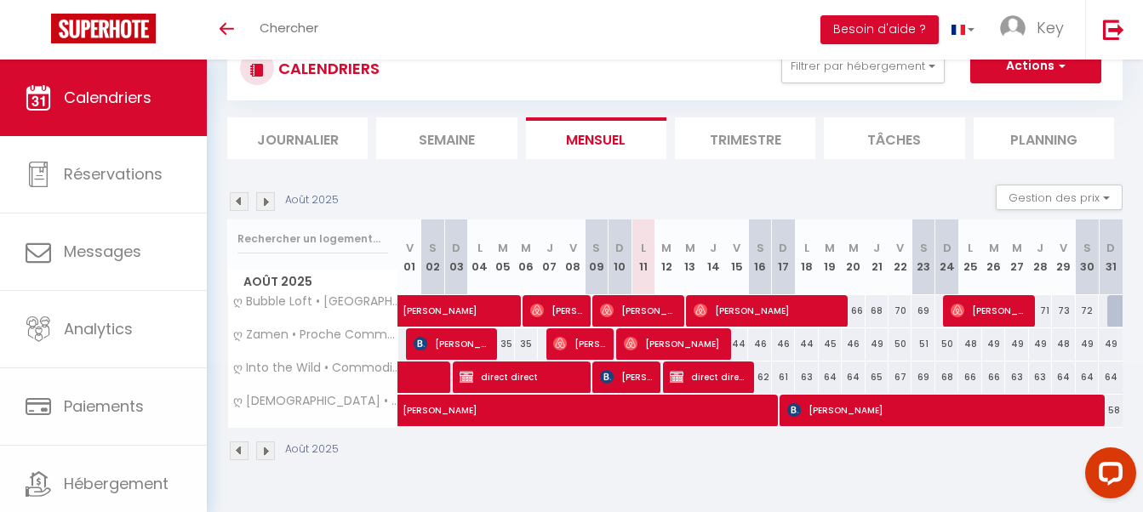
click at [987, 311] on span "[PERSON_NAME]" at bounding box center [988, 310] width 77 height 32
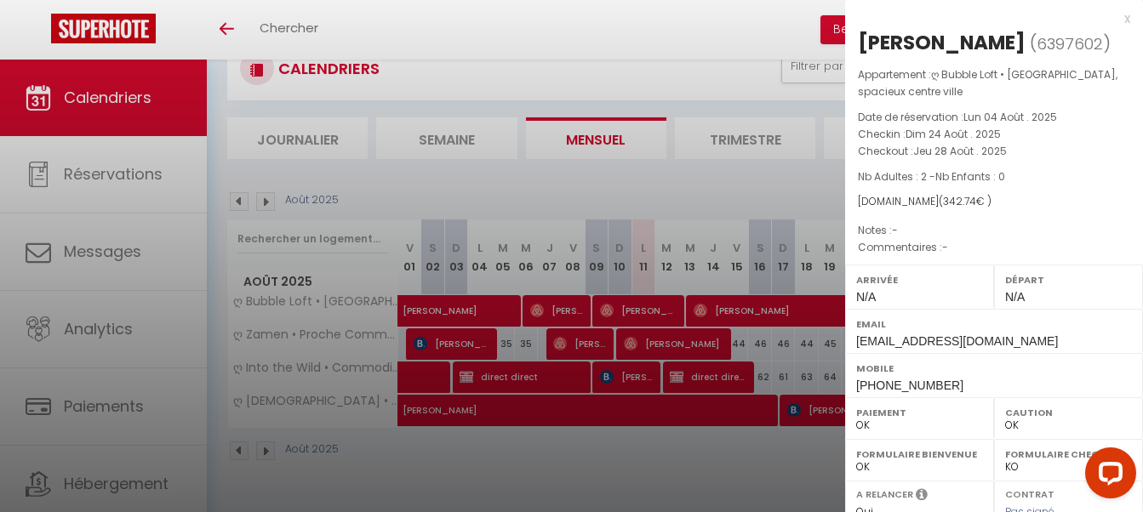
click at [611, 357] on div at bounding box center [571, 256] width 1143 height 512
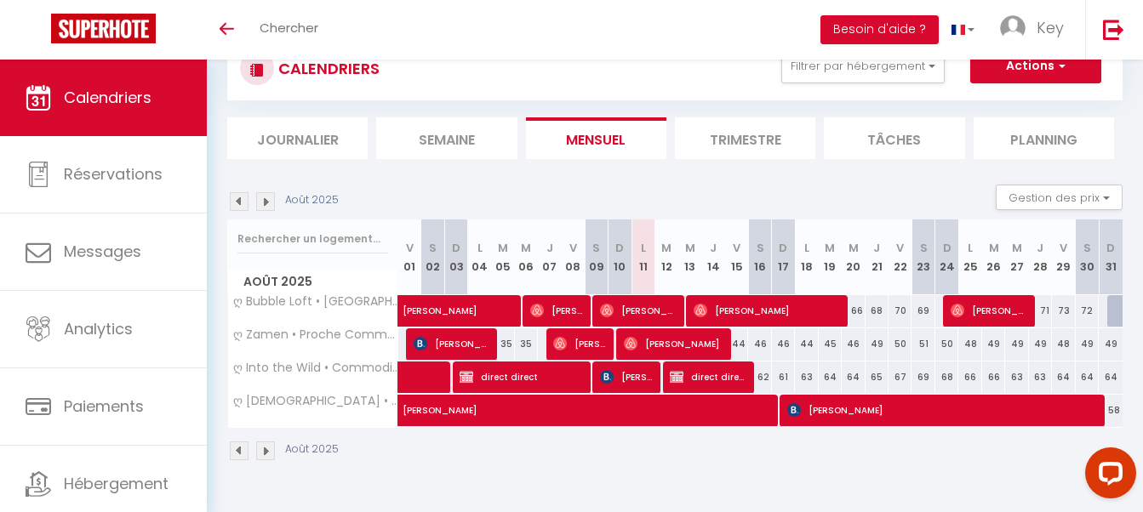
click at [583, 349] on span "[PERSON_NAME]" at bounding box center [580, 344] width 54 height 32
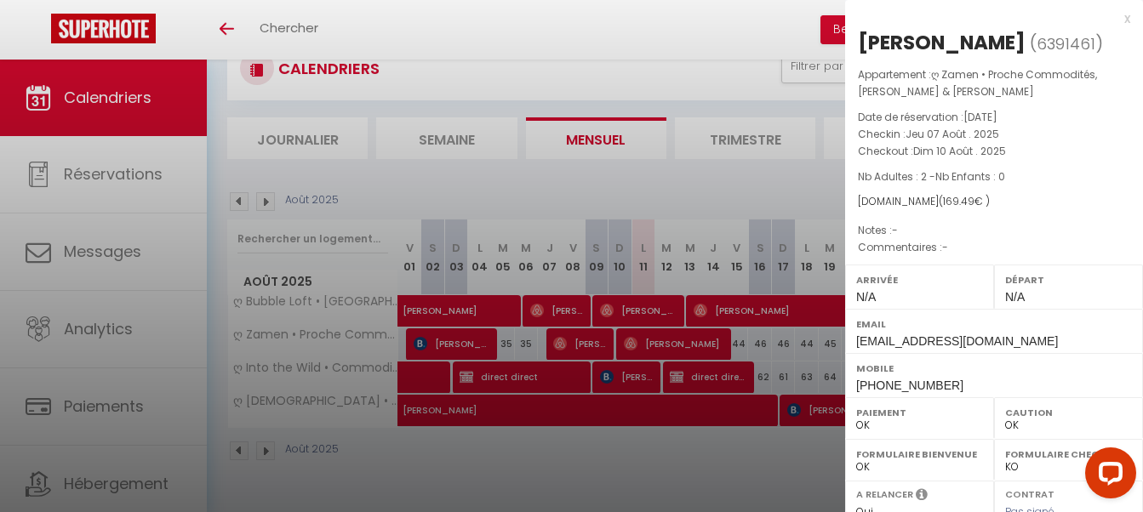
click at [583, 349] on div at bounding box center [571, 256] width 1143 height 512
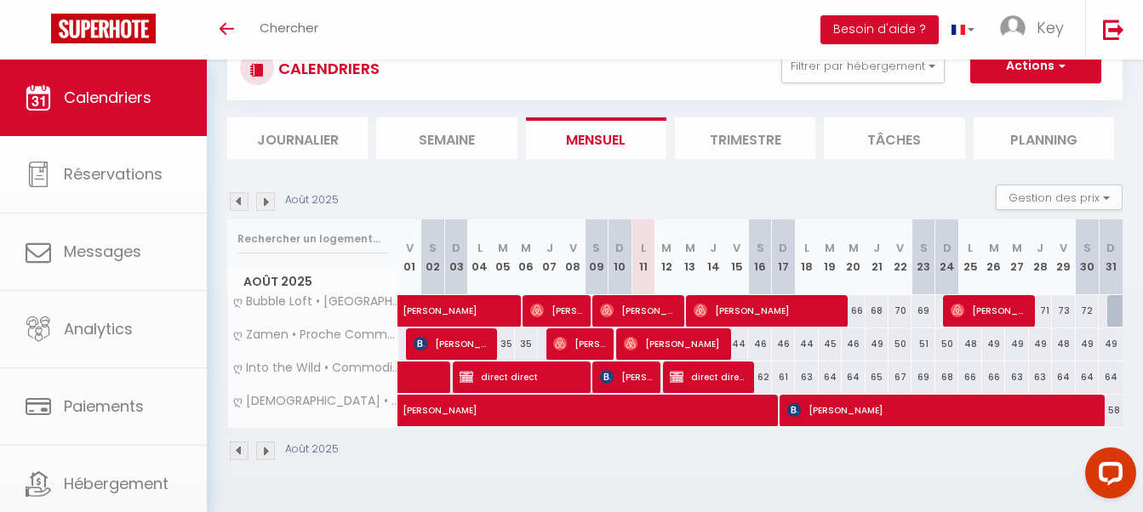
click at [663, 343] on span "[PERSON_NAME]" at bounding box center [674, 344] width 100 height 32
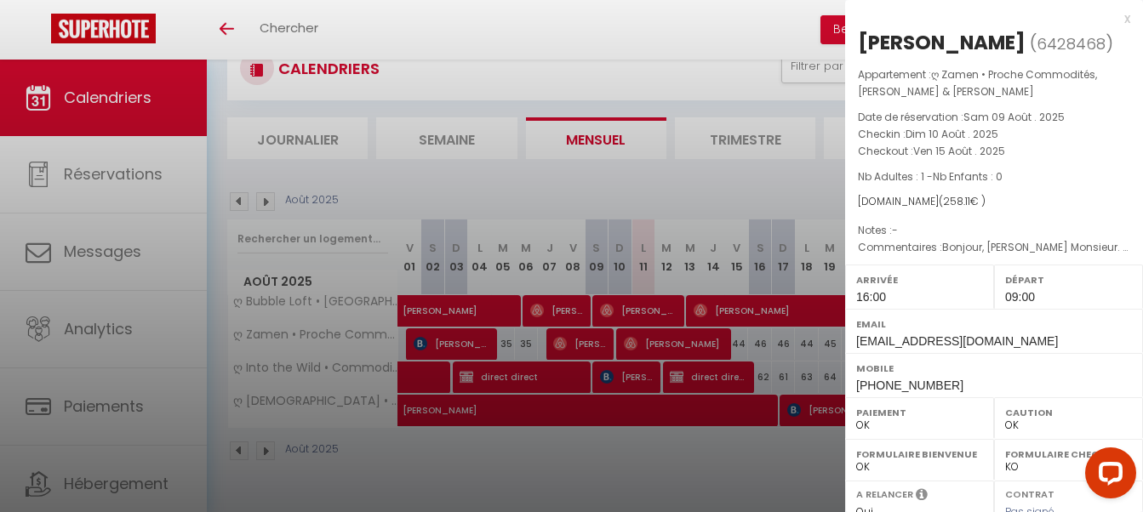
click at [663, 343] on div at bounding box center [571, 256] width 1143 height 512
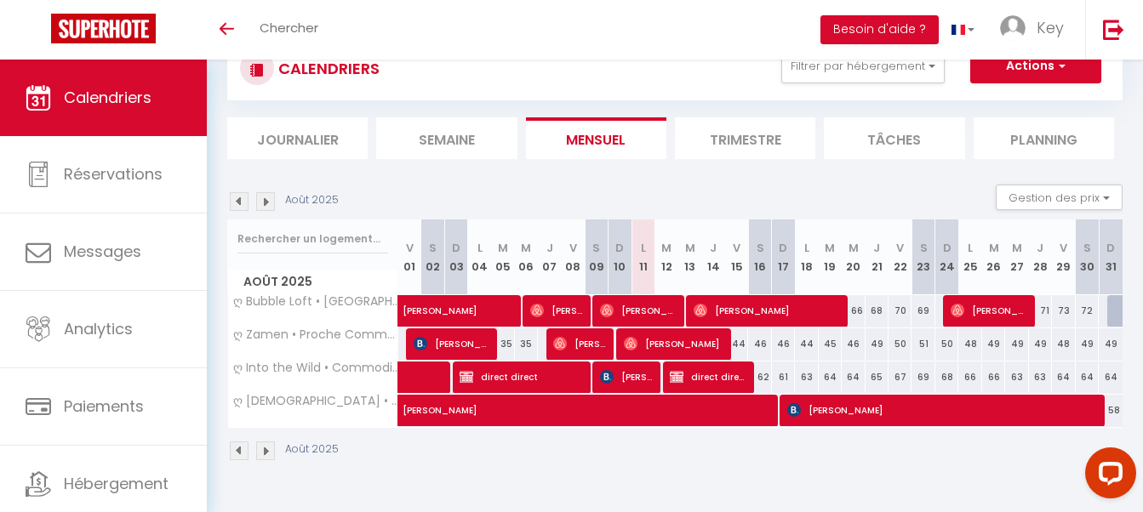
click at [612, 374] on img at bounding box center [607, 377] width 14 height 14
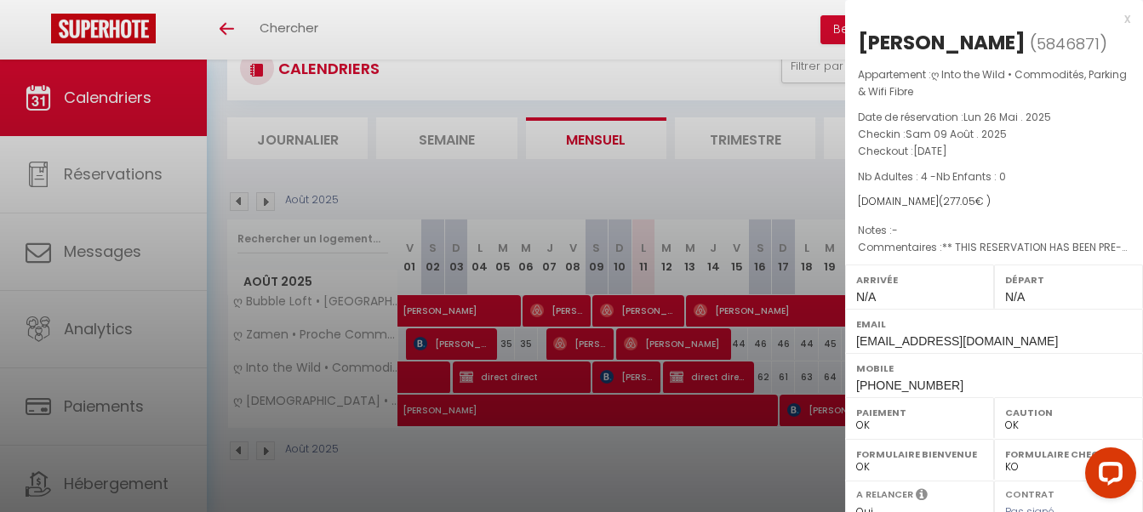
click at [694, 372] on div at bounding box center [571, 256] width 1143 height 512
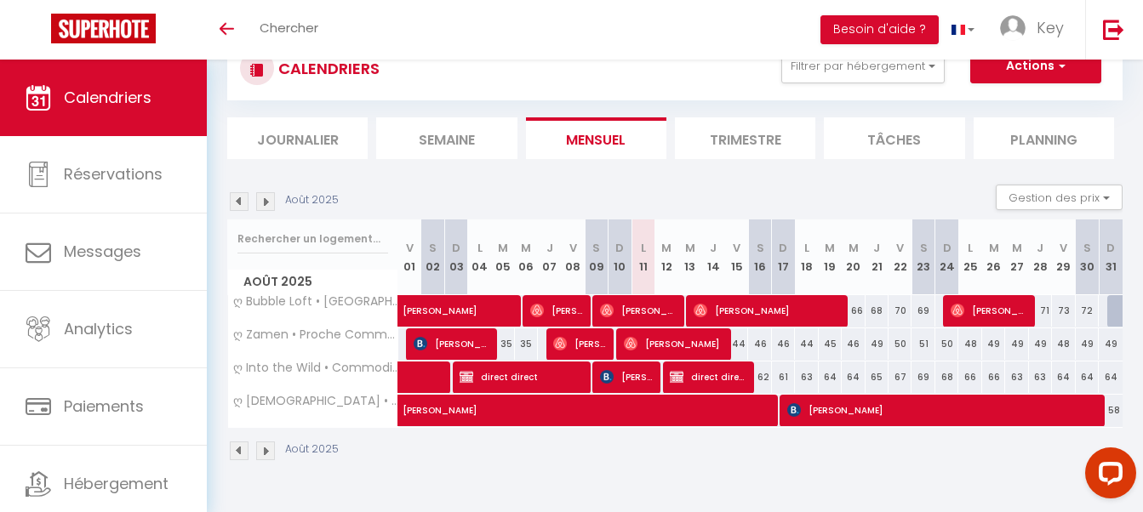
click at [722, 376] on span "direct direct" at bounding box center [708, 377] width 77 height 32
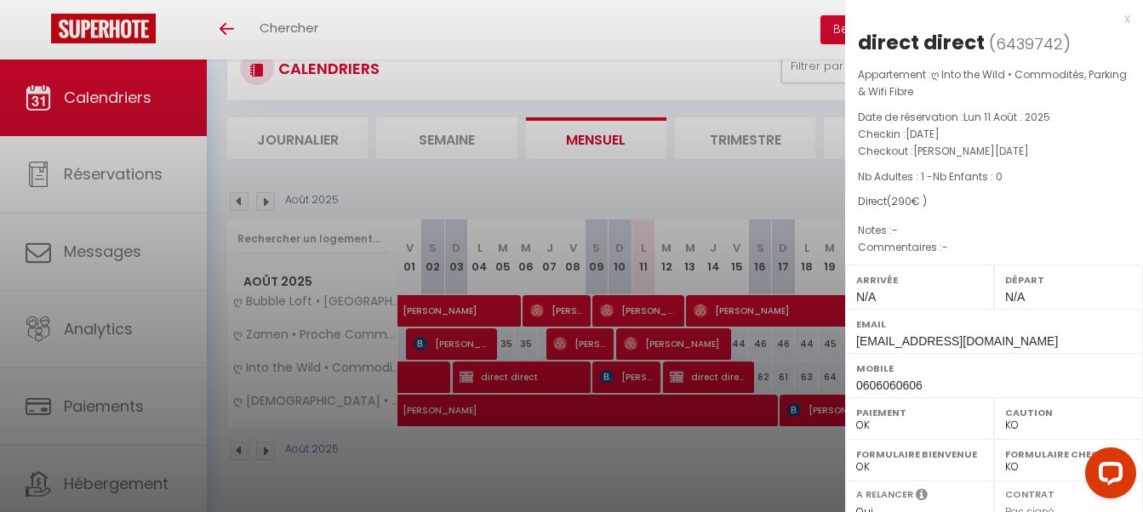
click at [670, 406] on div at bounding box center [571, 256] width 1143 height 512
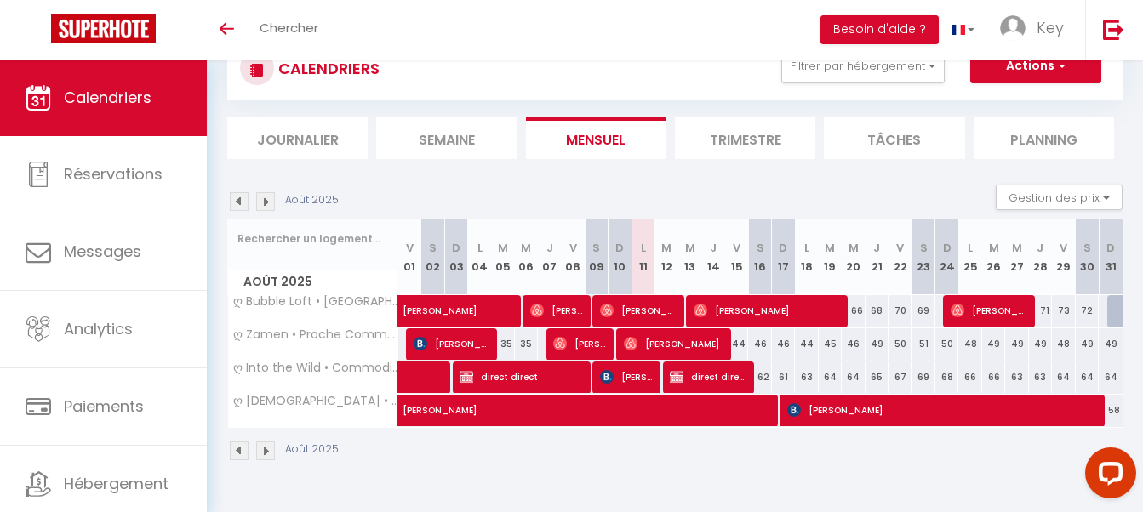
click at [614, 382] on span "[PERSON_NAME]" at bounding box center [627, 377] width 54 height 32
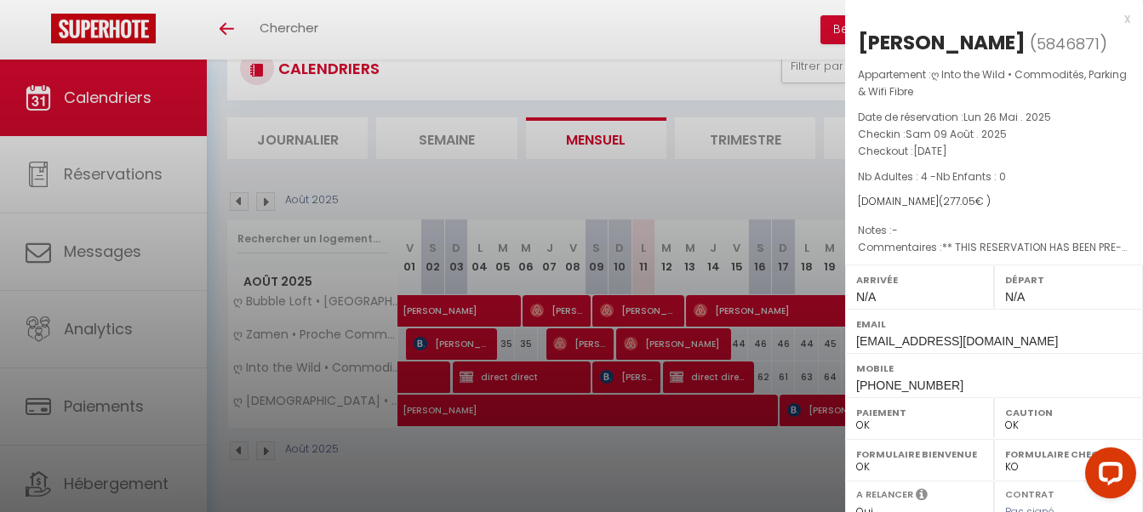
click at [619, 401] on div at bounding box center [571, 256] width 1143 height 512
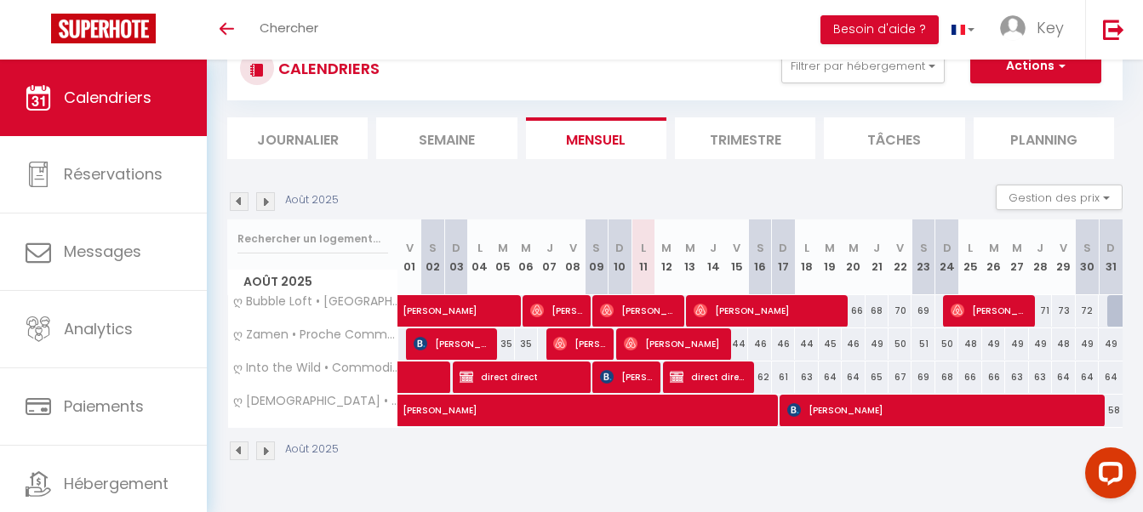
click at [631, 378] on span "[PERSON_NAME]" at bounding box center [627, 377] width 54 height 32
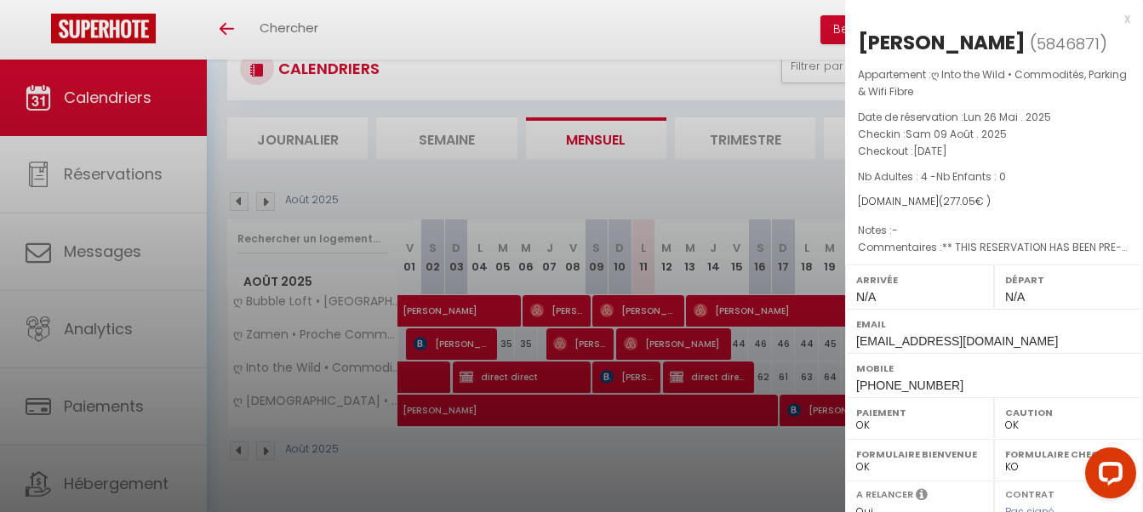
click at [739, 12] on div at bounding box center [571, 256] width 1143 height 512
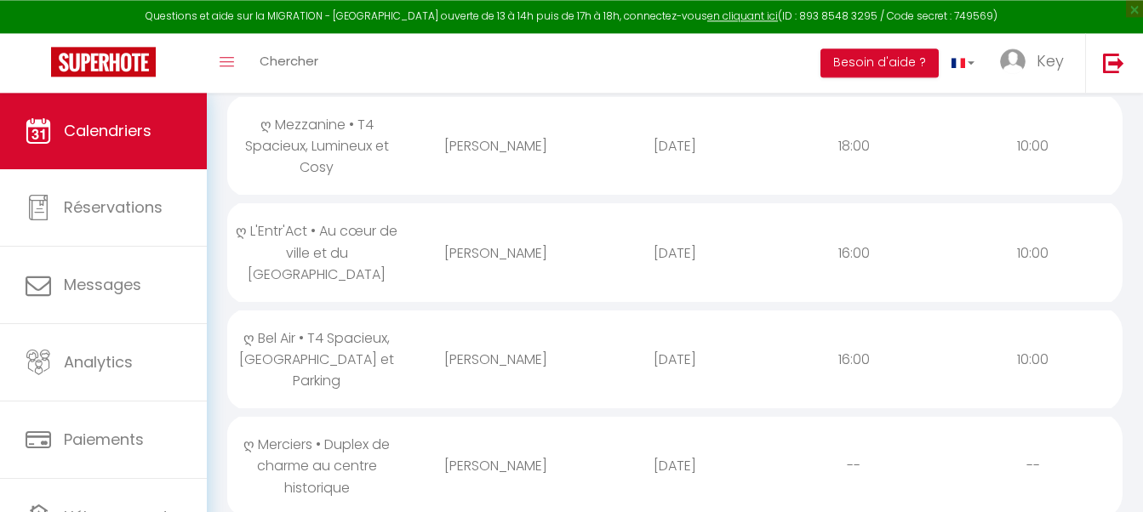
scroll to position [555, 0]
